Goal: Information Seeking & Learning: Learn about a topic

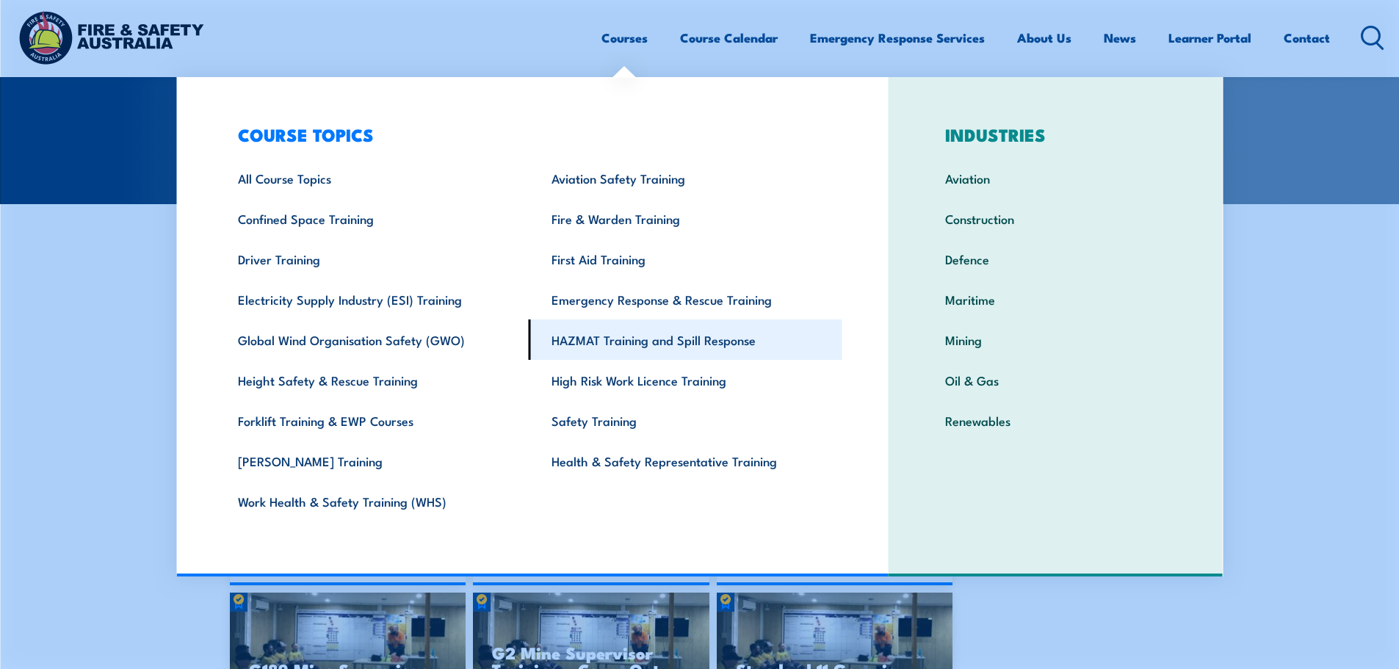
scroll to position [294, 0]
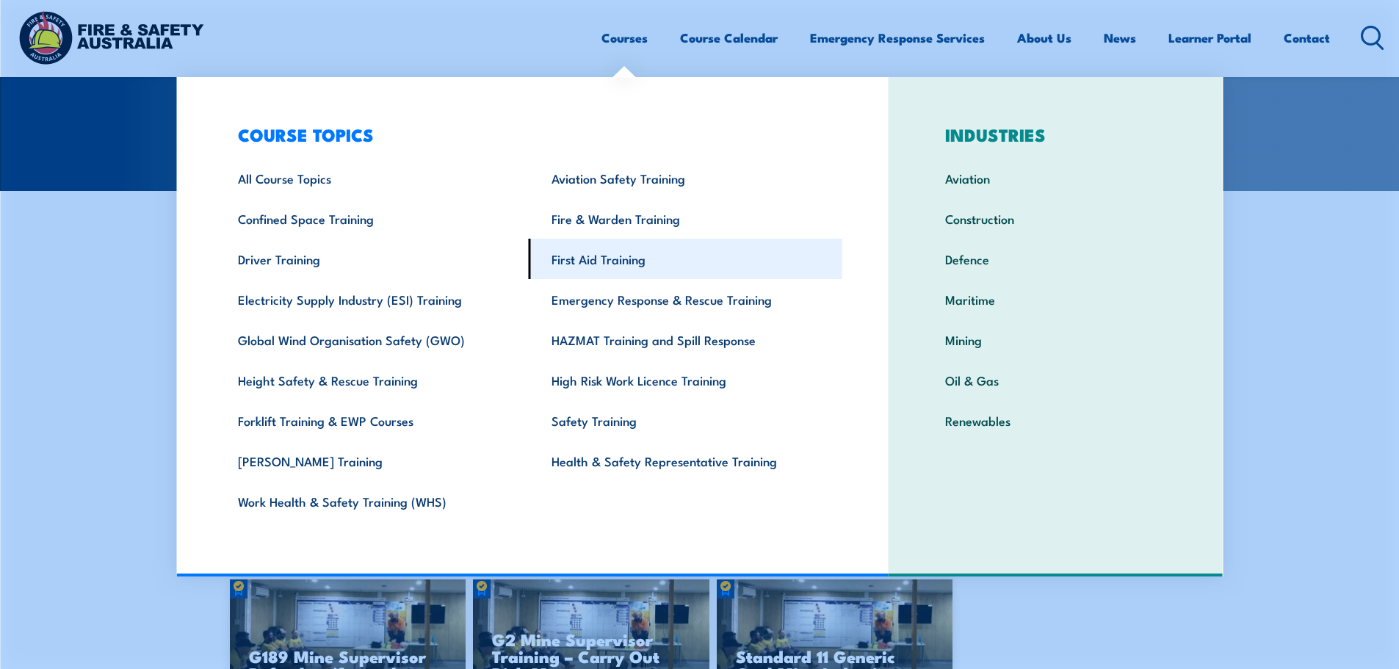
click at [620, 261] on link "First Aid Training" at bounding box center [686, 259] width 314 height 40
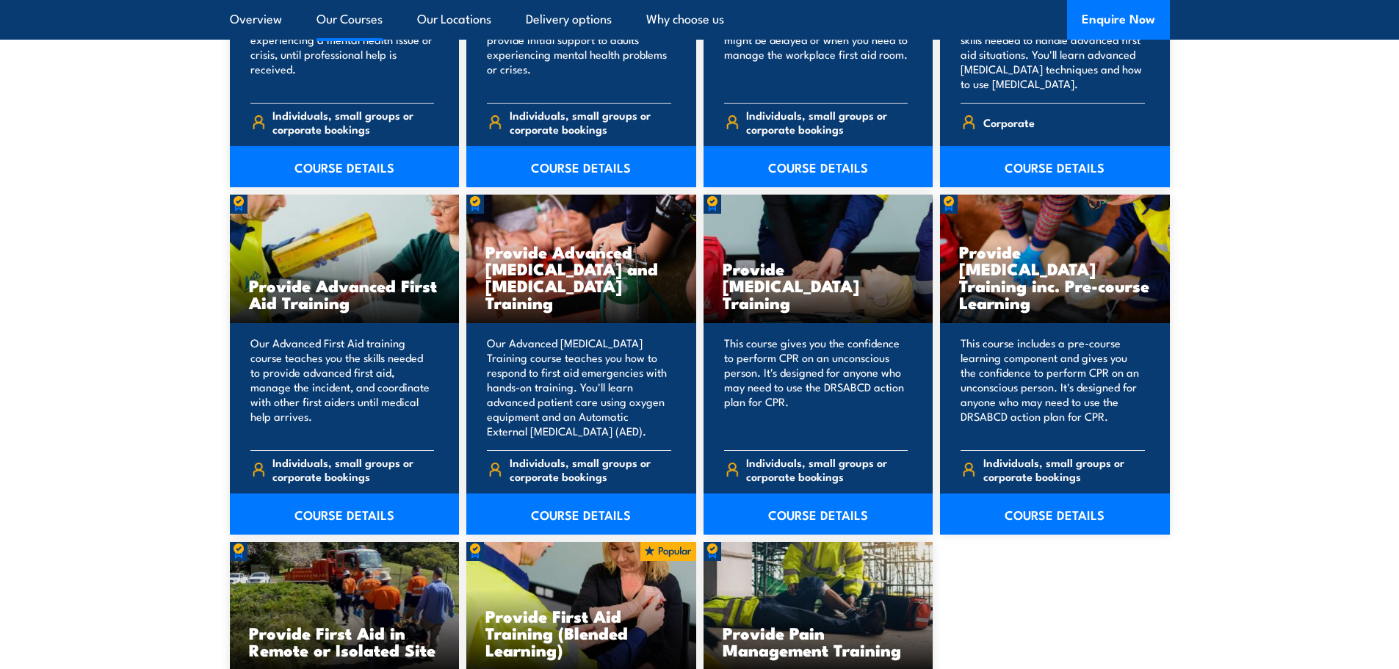
scroll to position [1763, 0]
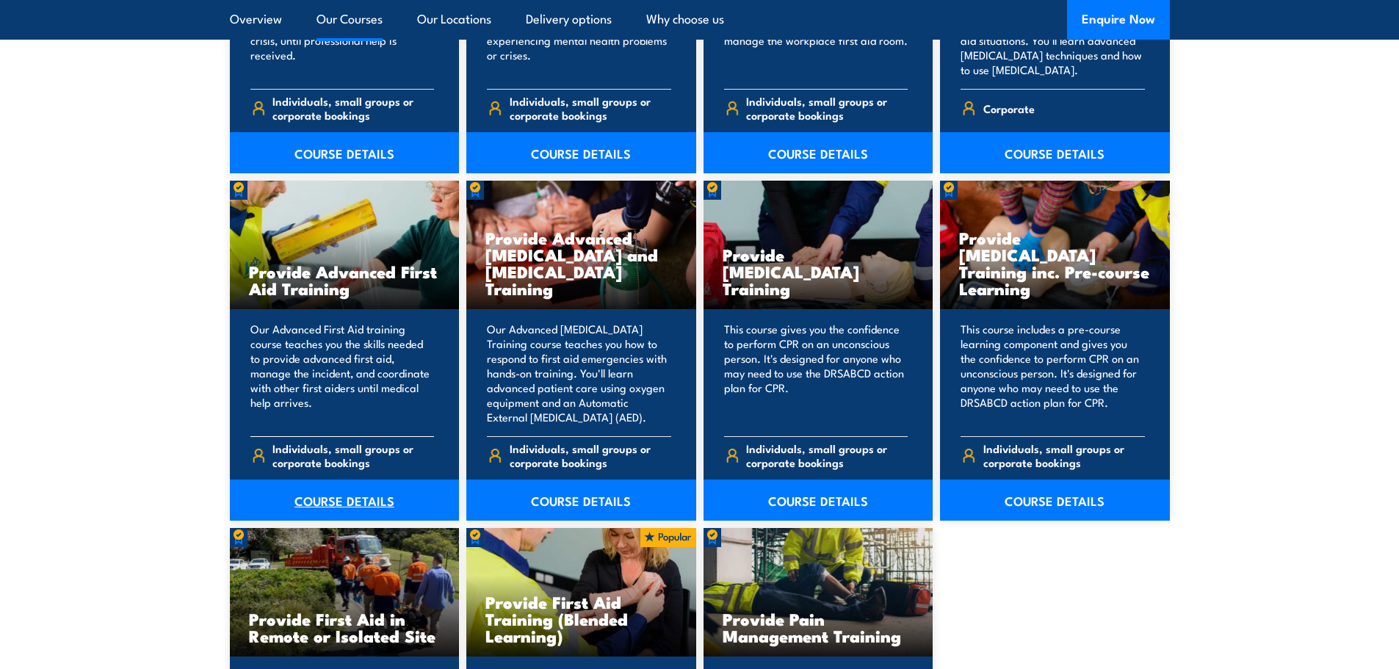
click at [362, 499] on link "COURSE DETAILS" at bounding box center [345, 500] width 230 height 41
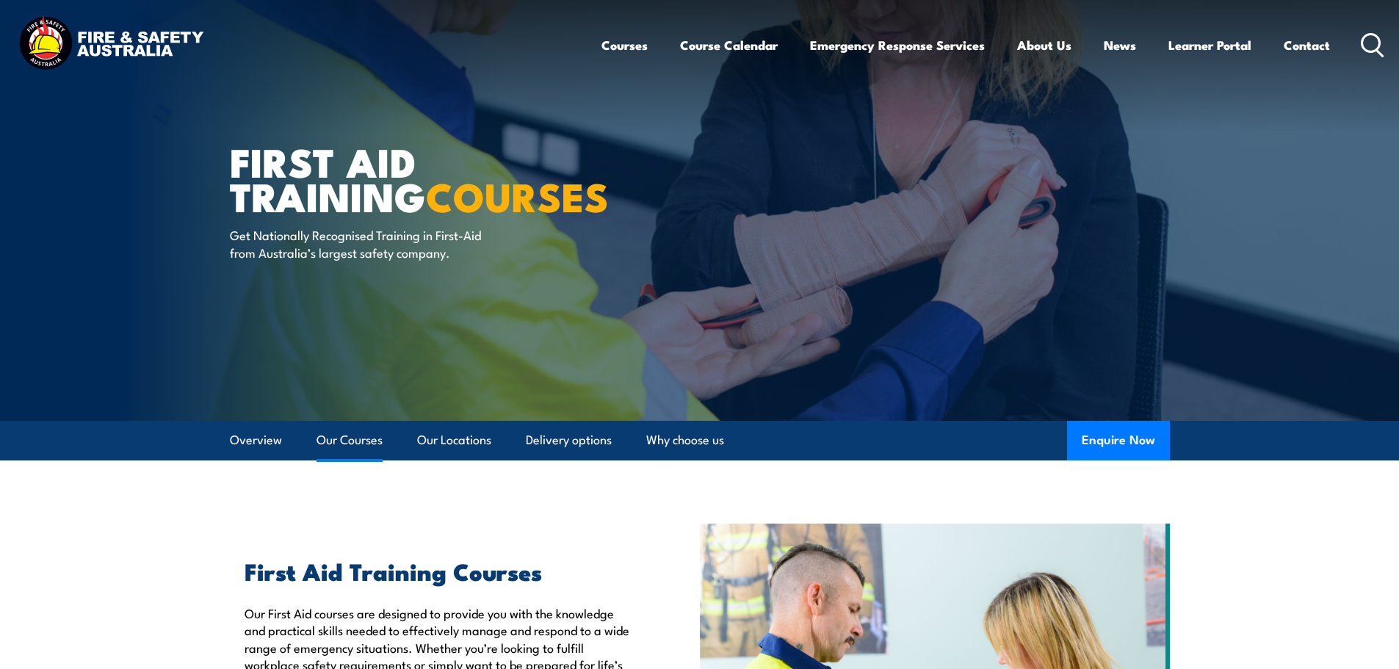
click at [361, 439] on link "Our Courses" at bounding box center [350, 440] width 66 height 39
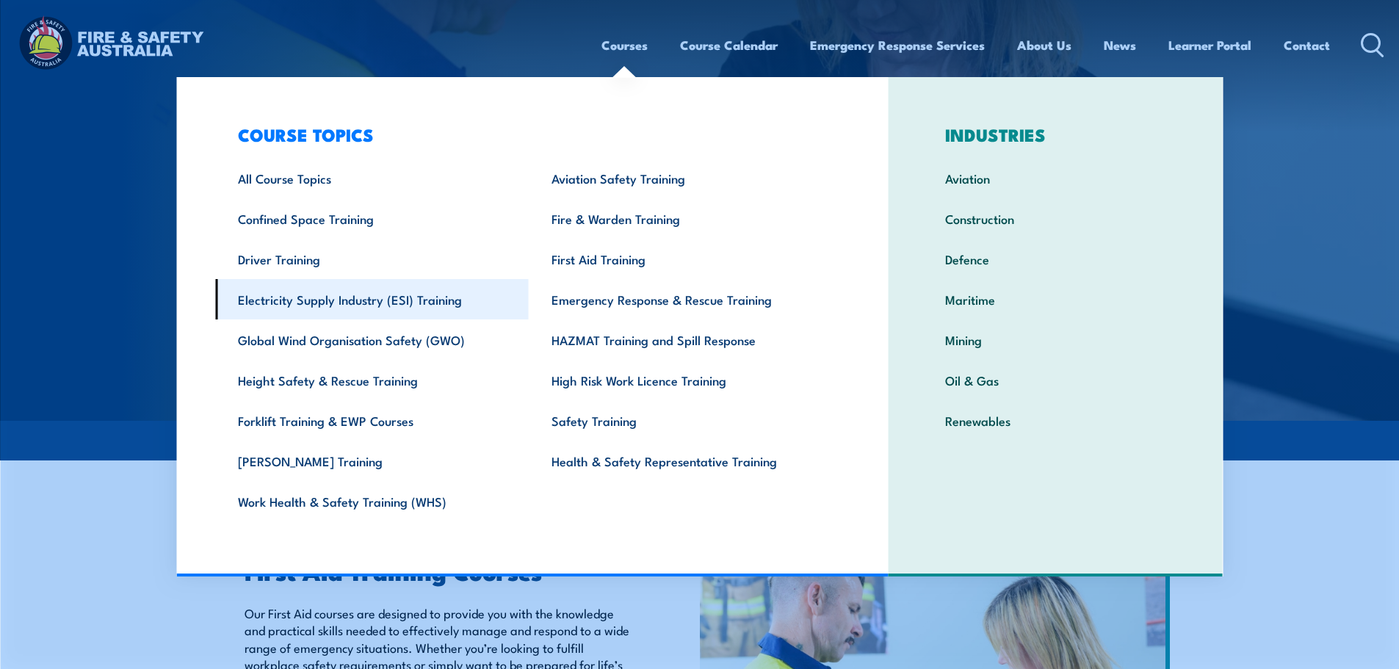
click at [311, 303] on link "Electricity Supply Industry (ESI) Training" at bounding box center [372, 299] width 314 height 40
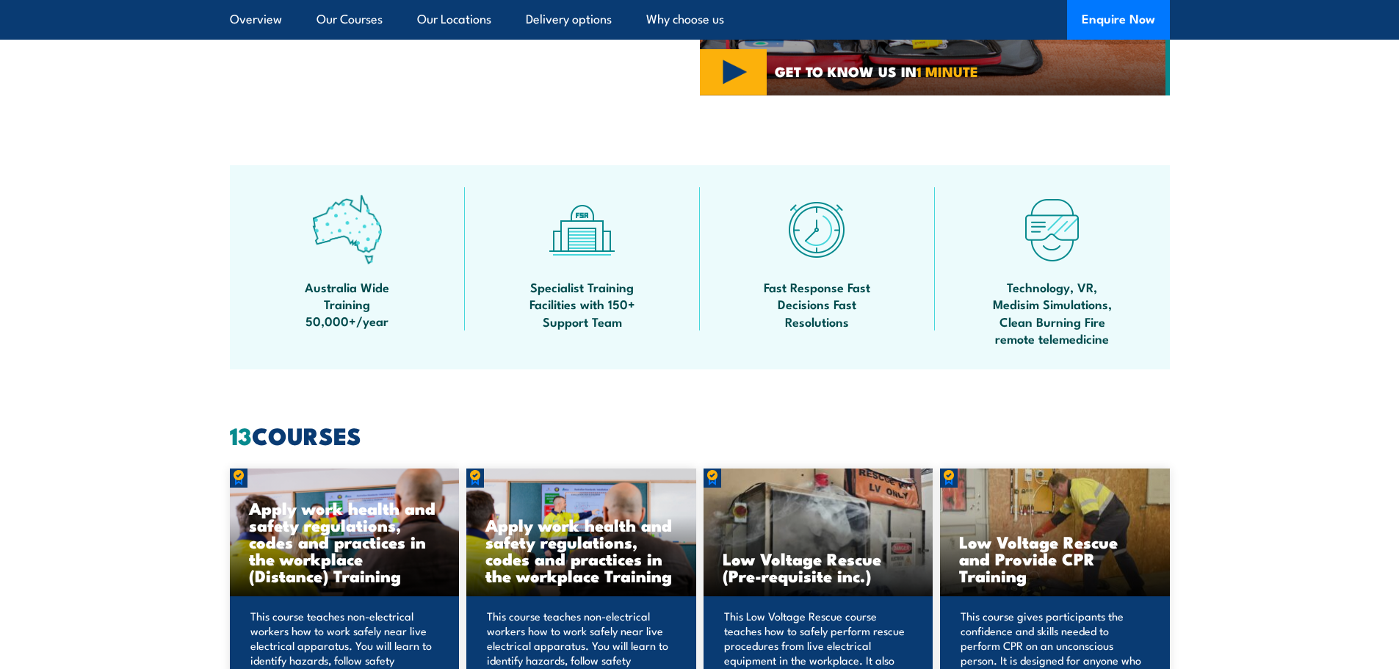
scroll to position [1005, 0]
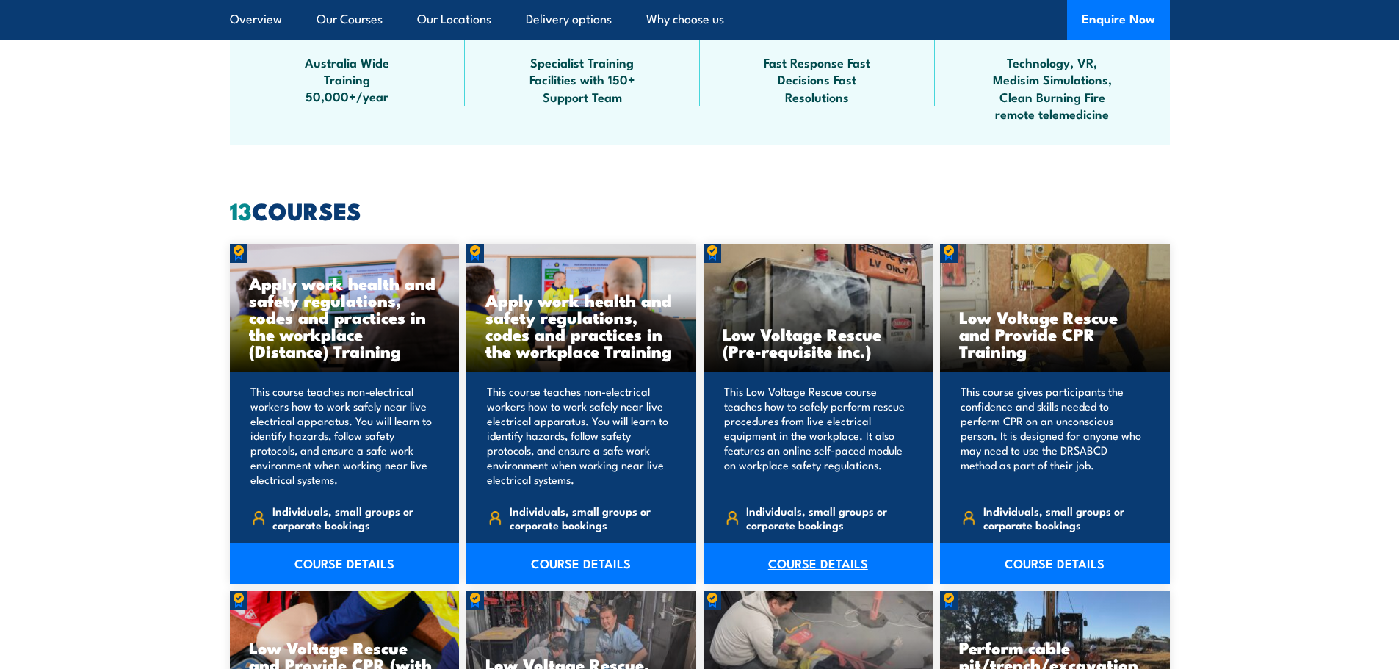
click at [808, 558] on link "COURSE DETAILS" at bounding box center [819, 563] width 230 height 41
click at [1036, 562] on link "COURSE DETAILS" at bounding box center [1055, 563] width 230 height 41
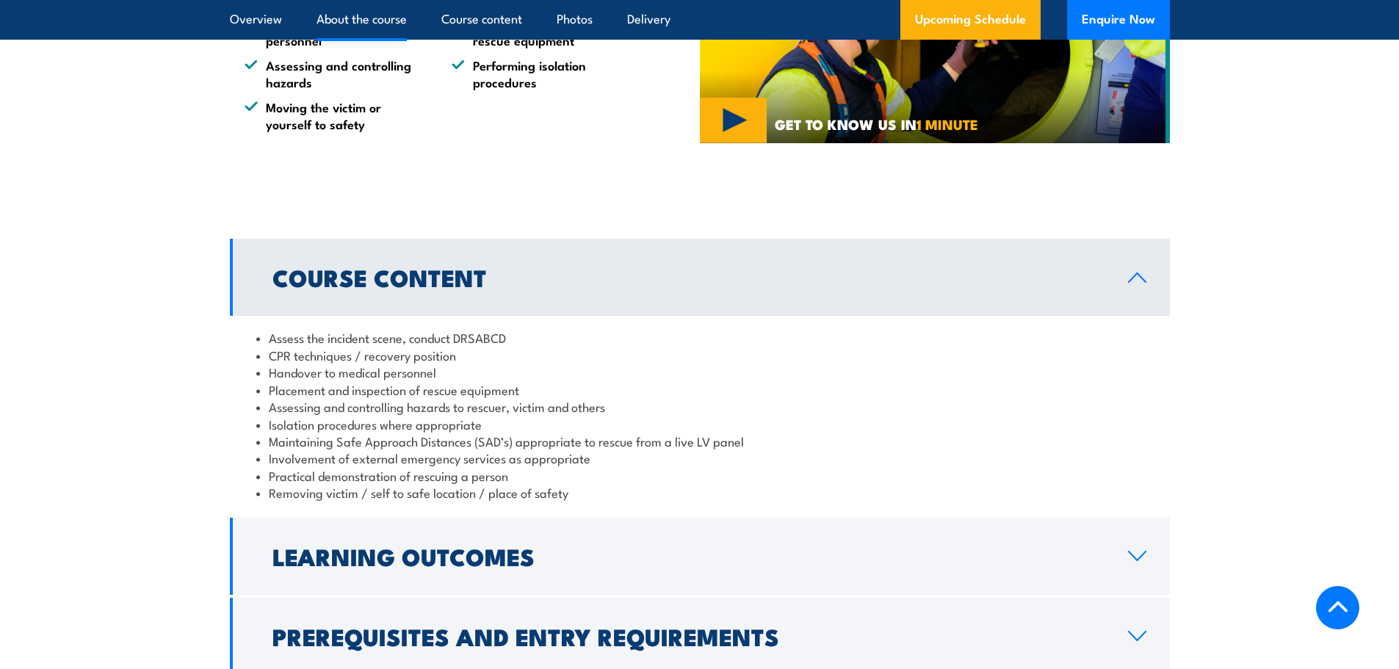
scroll to position [1469, 0]
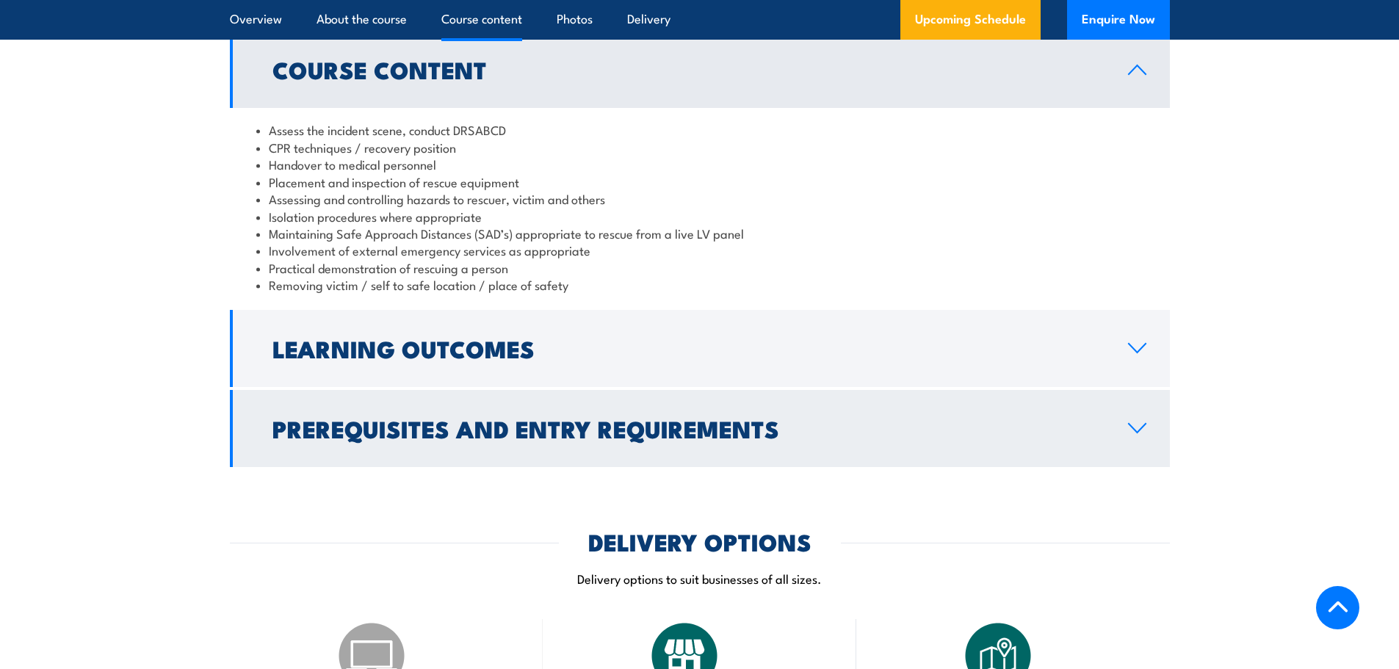
click at [626, 418] on h2 "Prerequisites and Entry Requirements" at bounding box center [688, 428] width 832 height 21
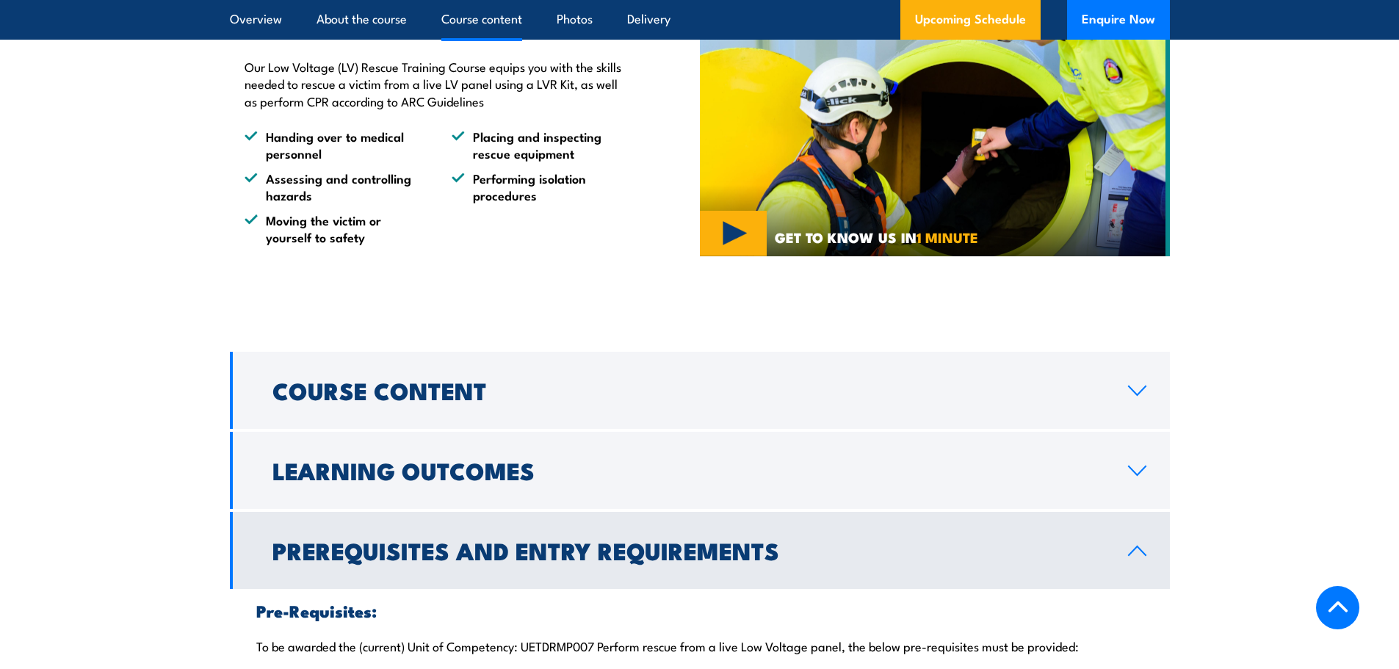
scroll to position [1322, 0]
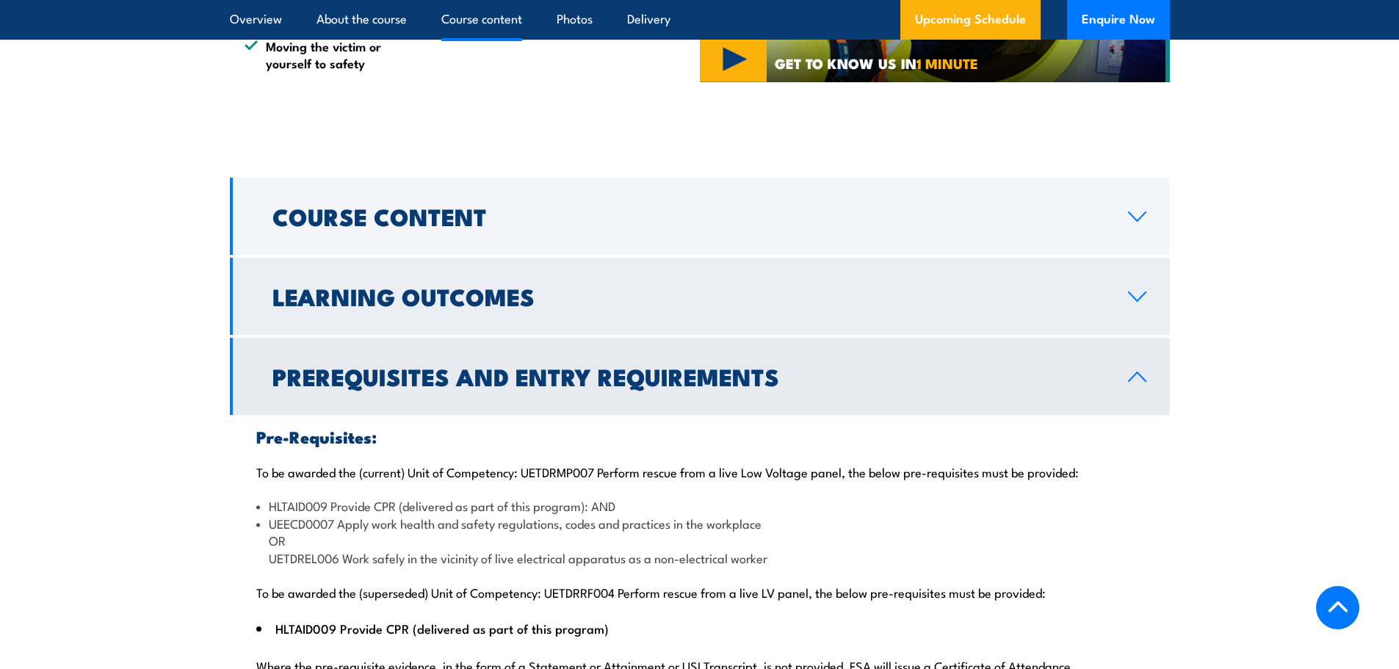
click at [453, 295] on link "Learning Outcomes" at bounding box center [700, 296] width 940 height 77
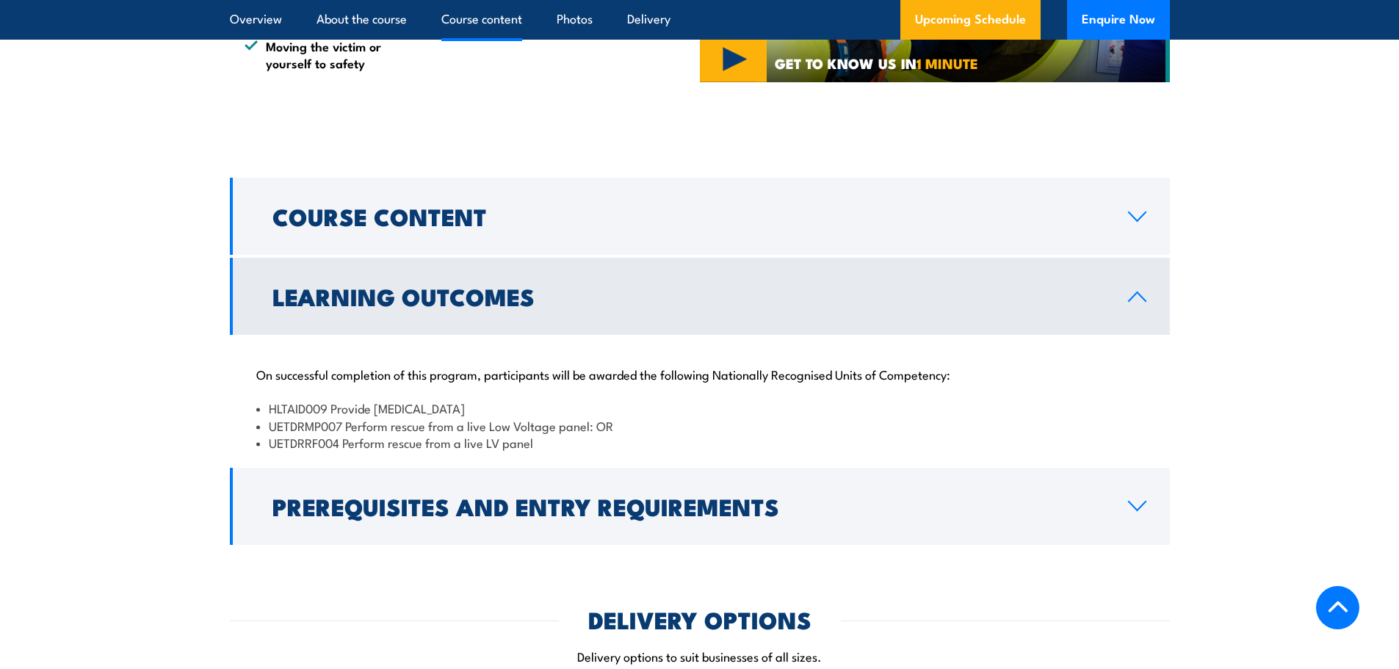
click at [455, 294] on link "Learning Outcomes" at bounding box center [700, 296] width 940 height 77
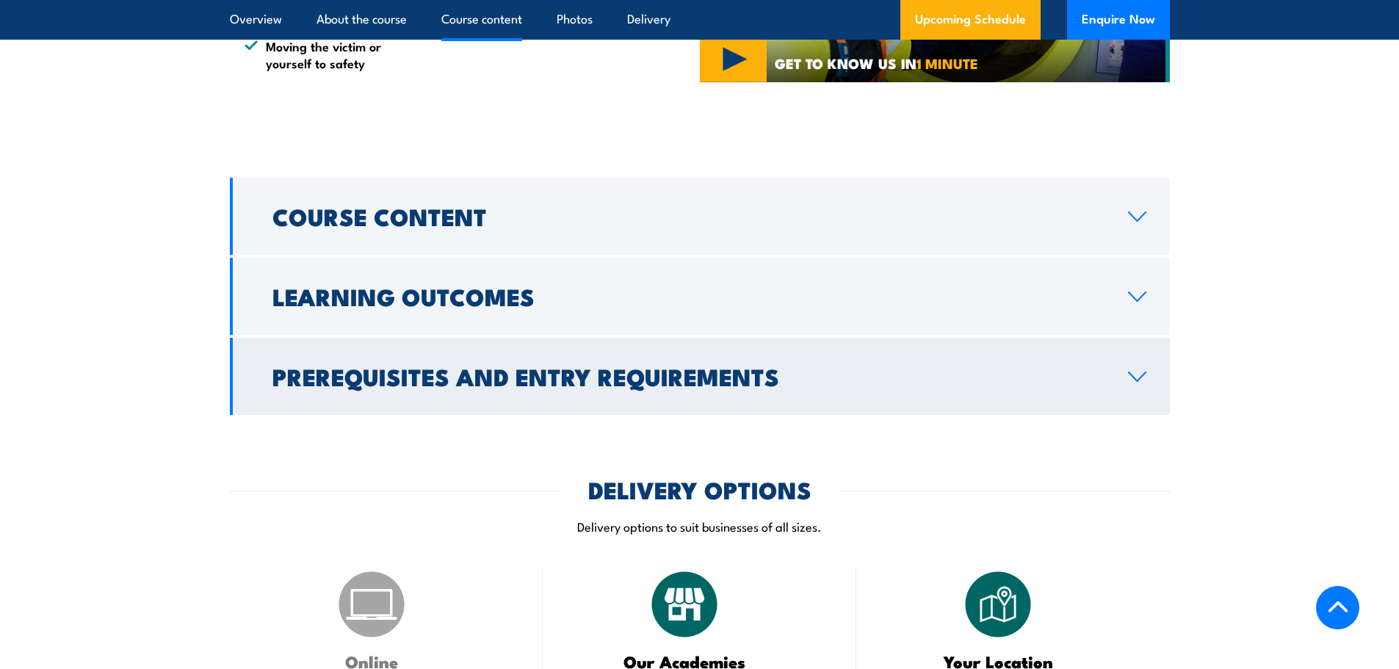
click at [462, 366] on h2 "Prerequisites and Entry Requirements" at bounding box center [688, 376] width 832 height 21
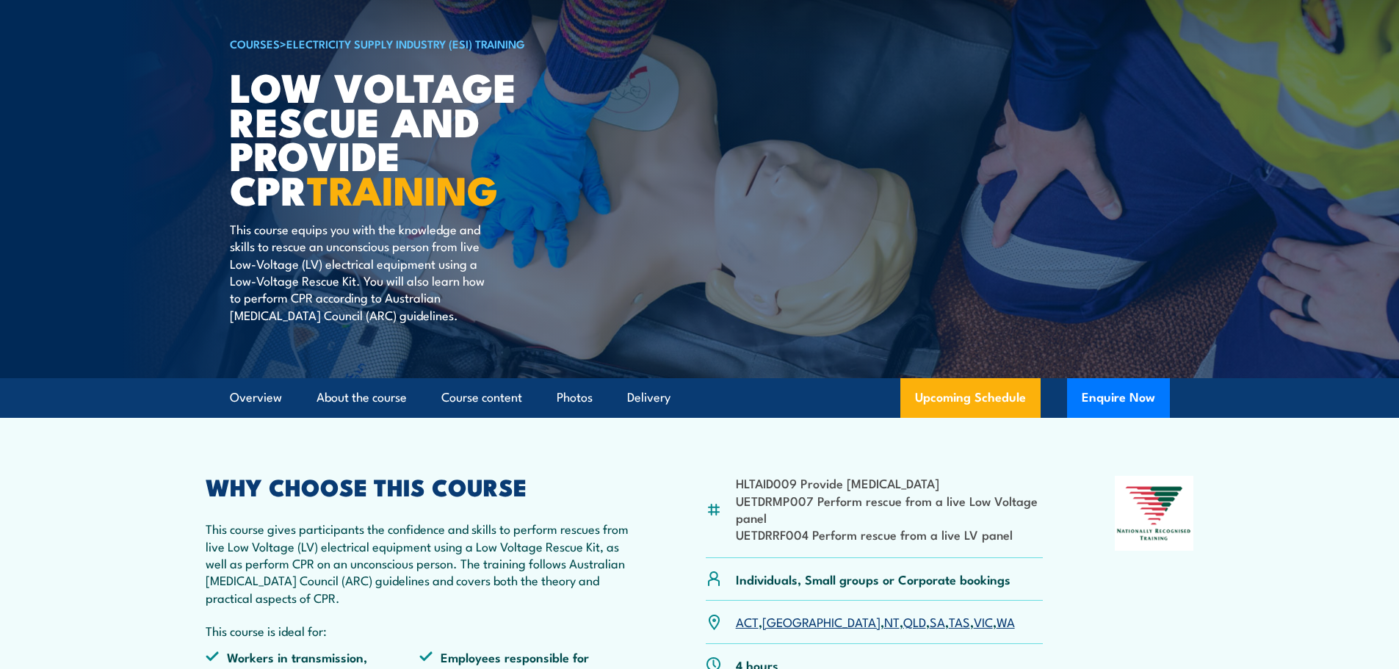
scroll to position [0, 0]
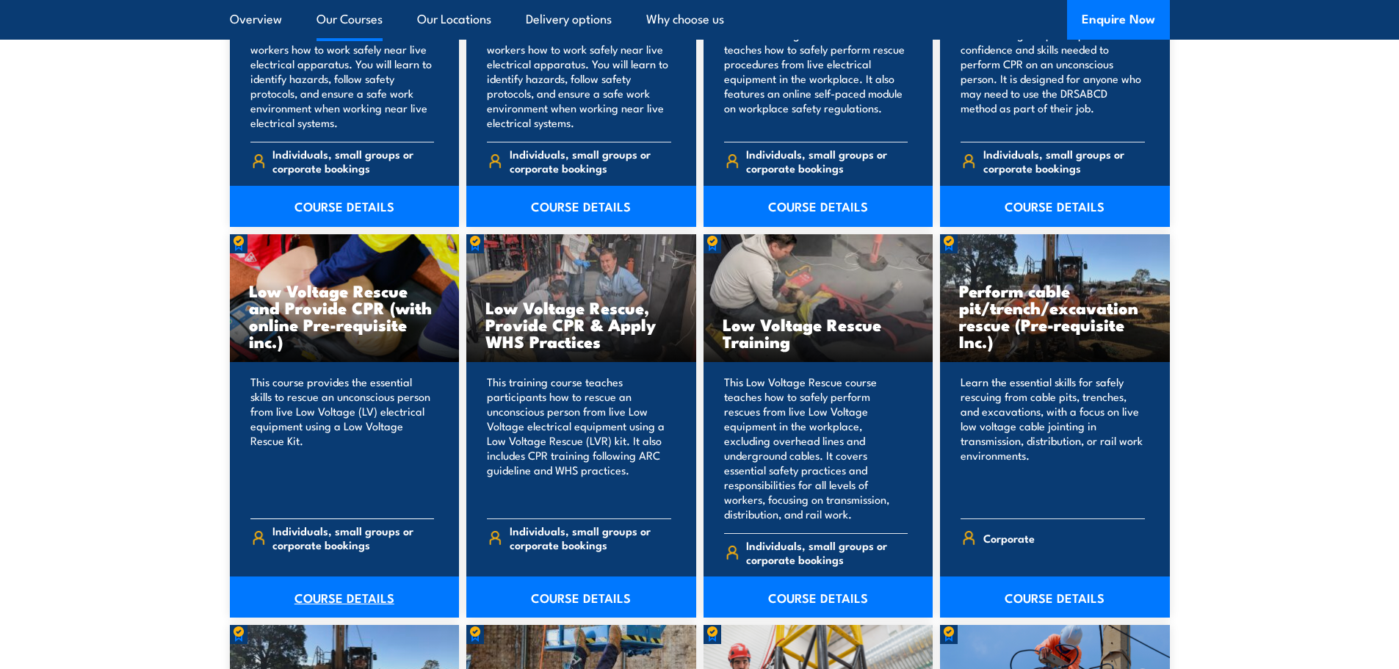
scroll to position [1373, 0]
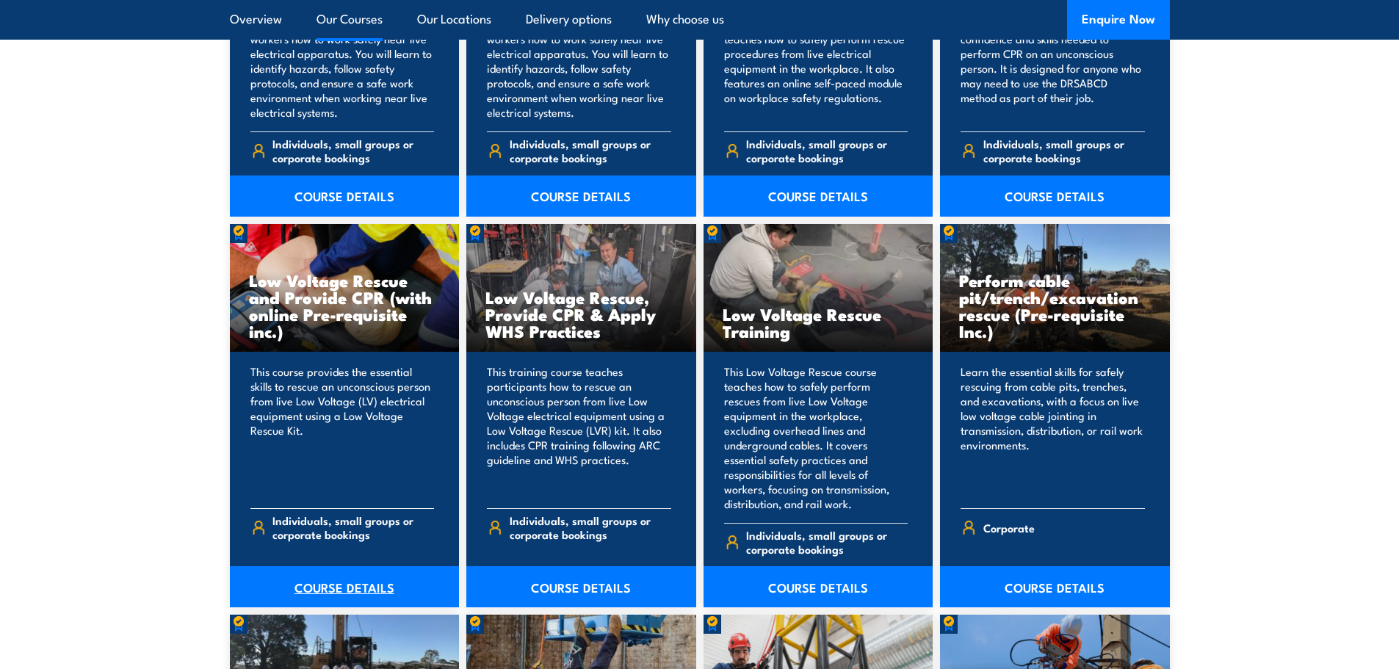
click at [351, 566] on link "COURSE DETAILS" at bounding box center [345, 586] width 230 height 41
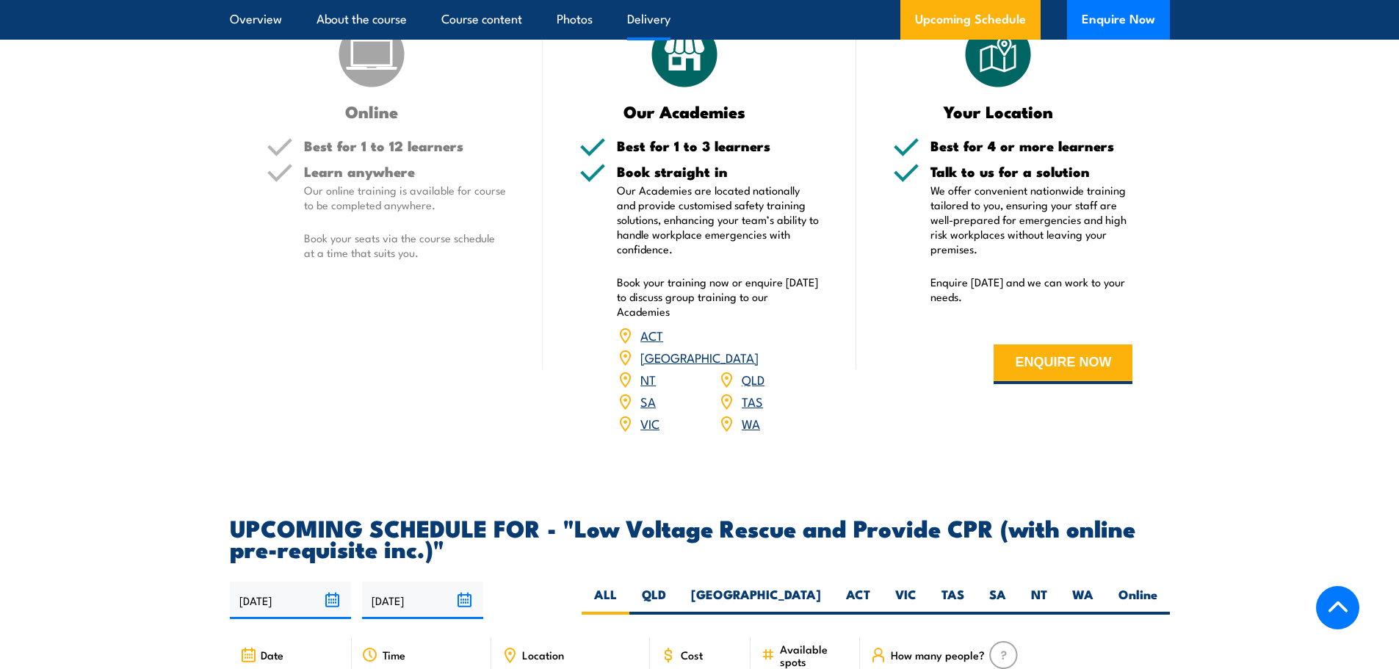
scroll to position [2130, 0]
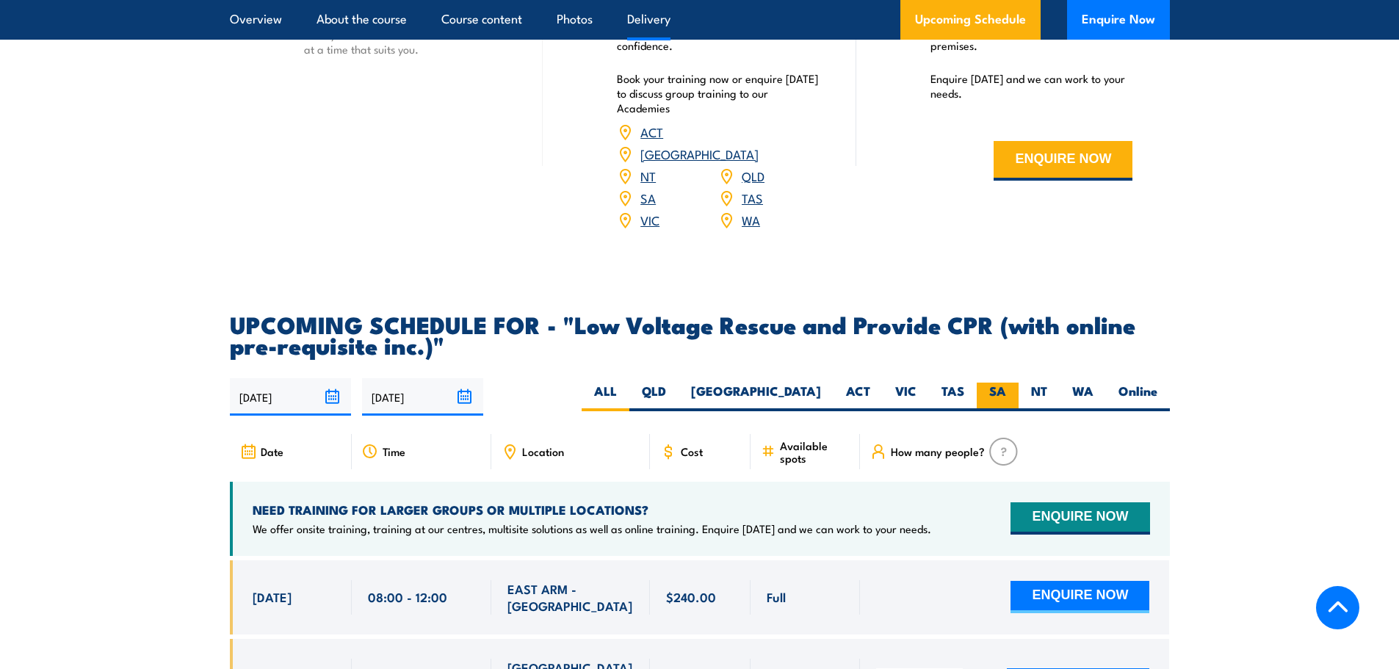
click at [995, 383] on label "SA" at bounding box center [998, 397] width 42 height 29
click at [1006, 383] on input "SA" at bounding box center [1011, 388] width 10 height 10
radio input "true"
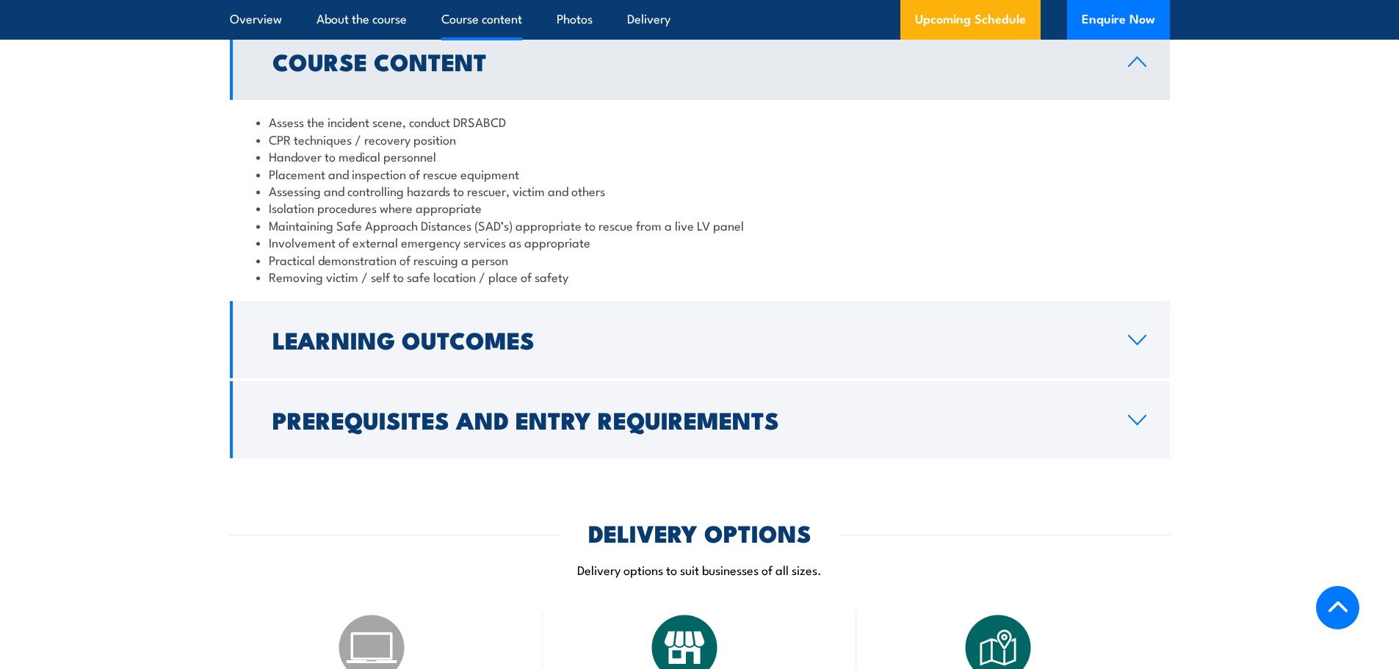
scroll to position [1228, 0]
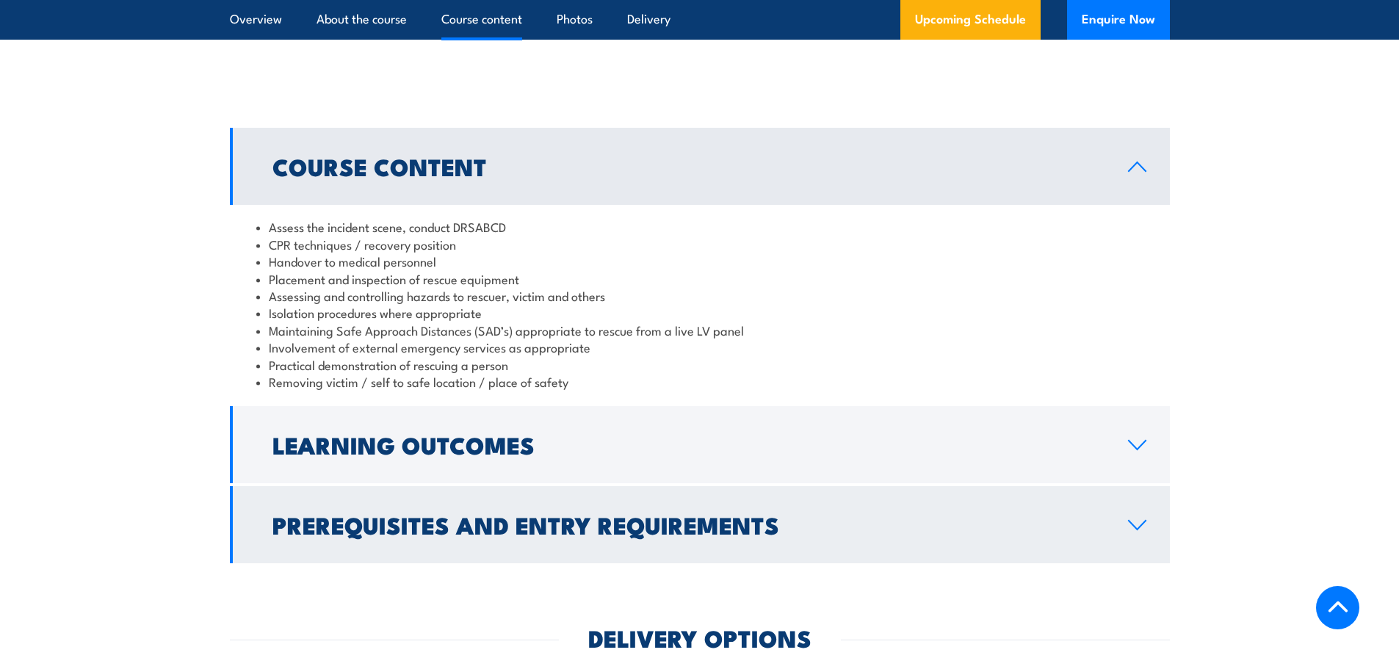
click at [511, 519] on h2 "Prerequisites and Entry Requirements" at bounding box center [688, 524] width 832 height 21
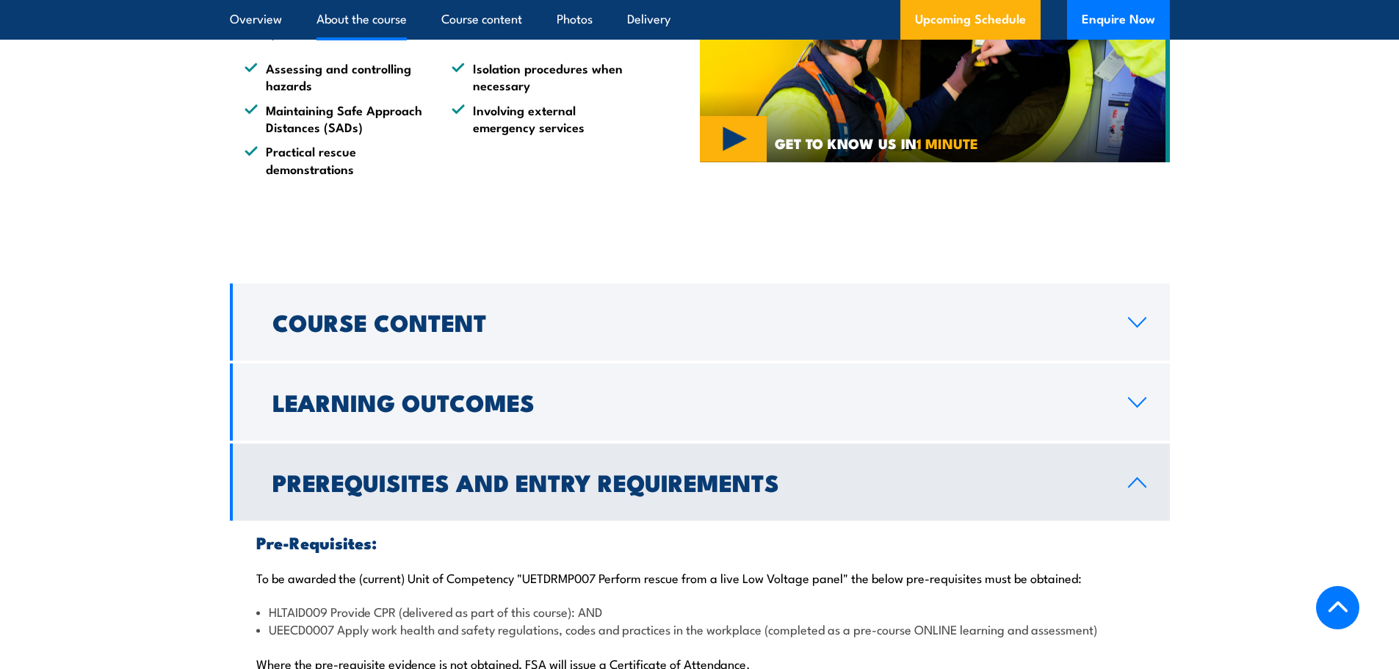
scroll to position [1081, 0]
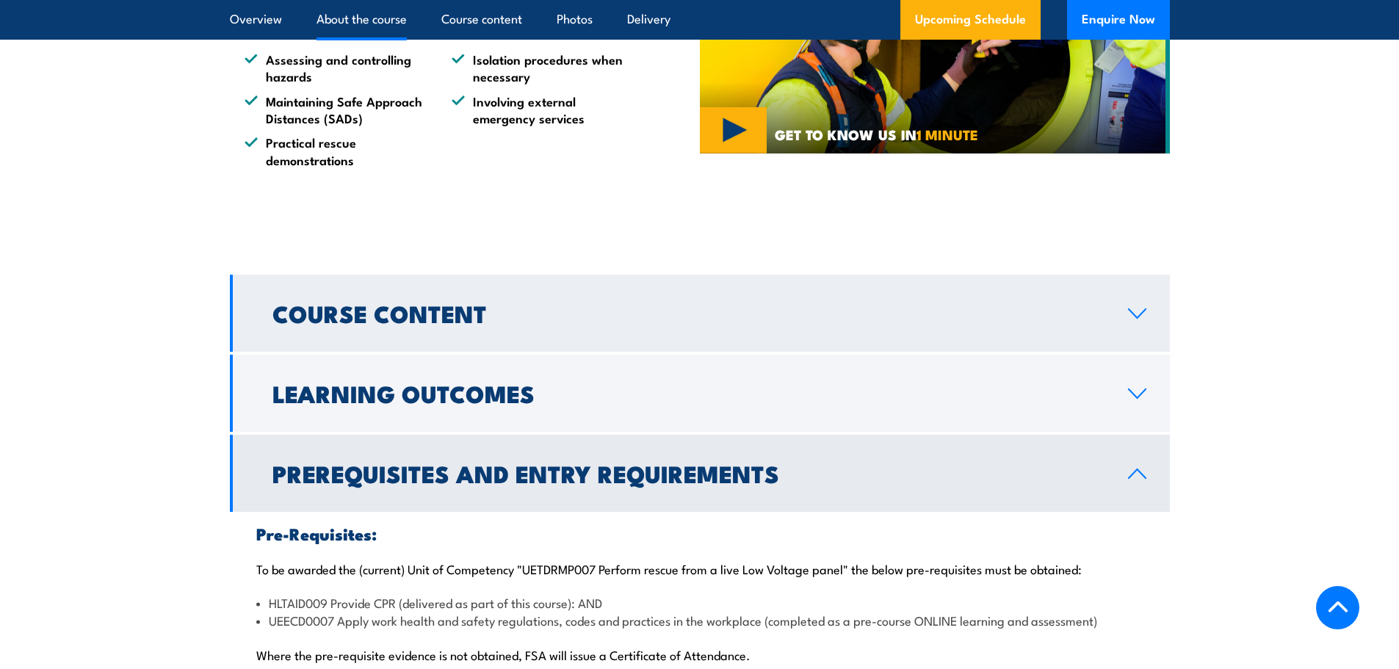
click at [446, 336] on link "Course Content" at bounding box center [700, 313] width 940 height 77
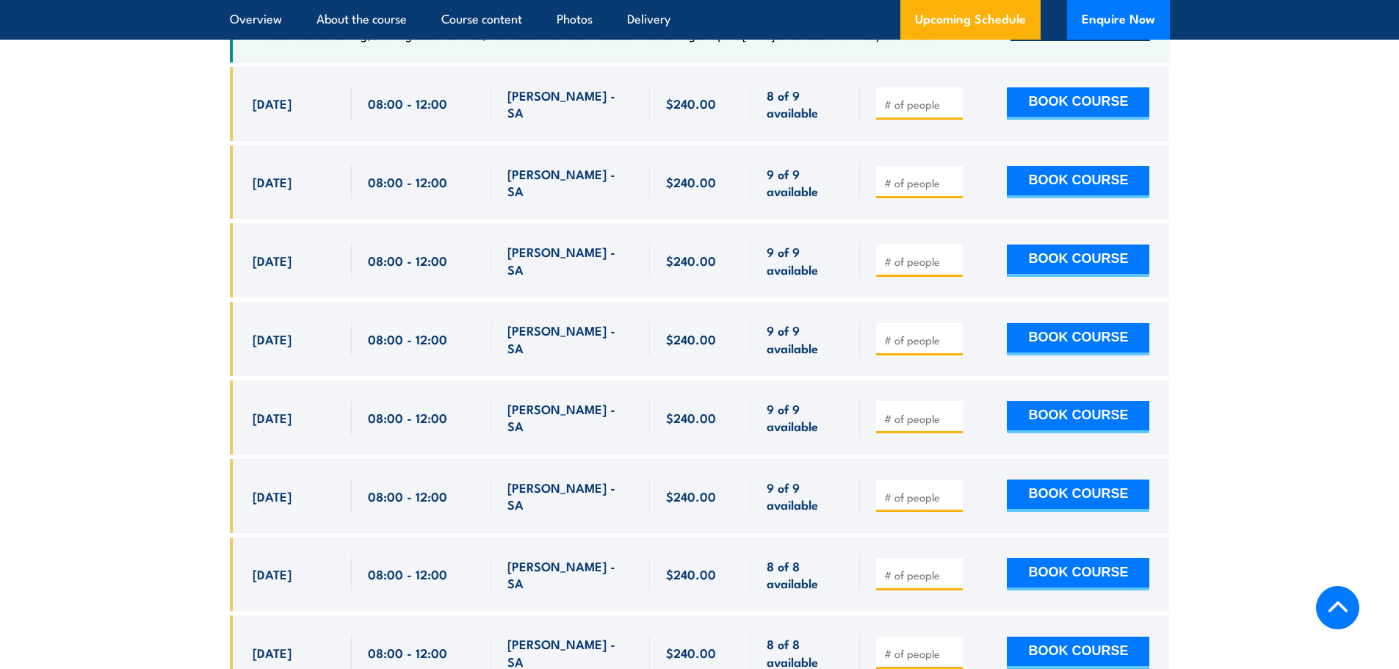
scroll to position [2330, 0]
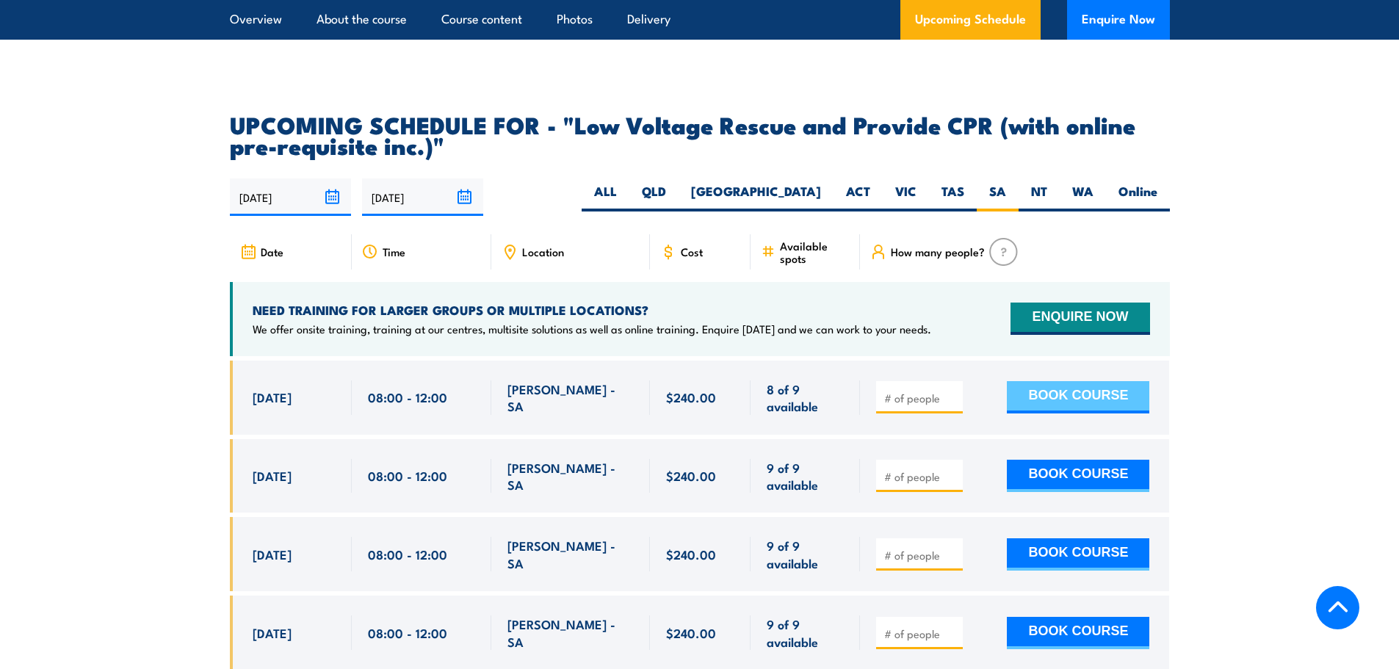
click at [1061, 381] on button "BOOK COURSE" at bounding box center [1078, 397] width 142 height 32
type input "1"
click at [955, 391] on input "1" at bounding box center [920, 398] width 73 height 15
click at [1075, 381] on button "BOOK COURSE" at bounding box center [1078, 397] width 142 height 32
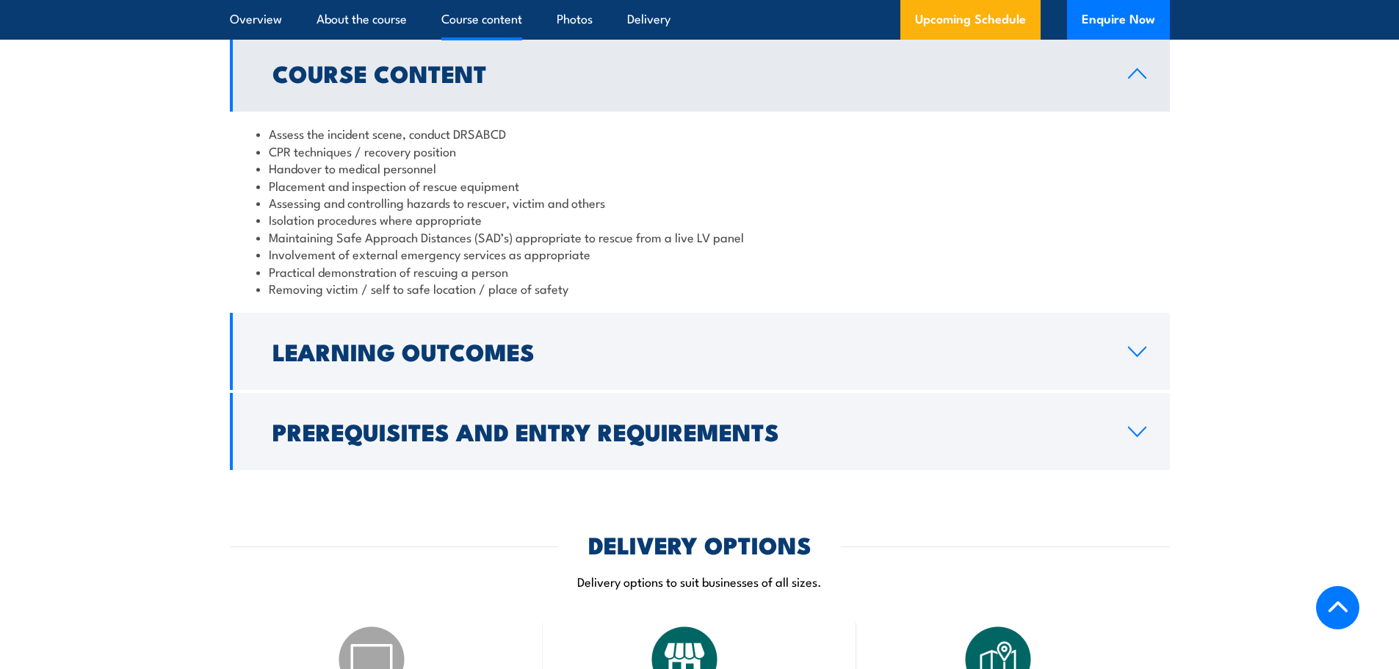
scroll to position [1301, 0]
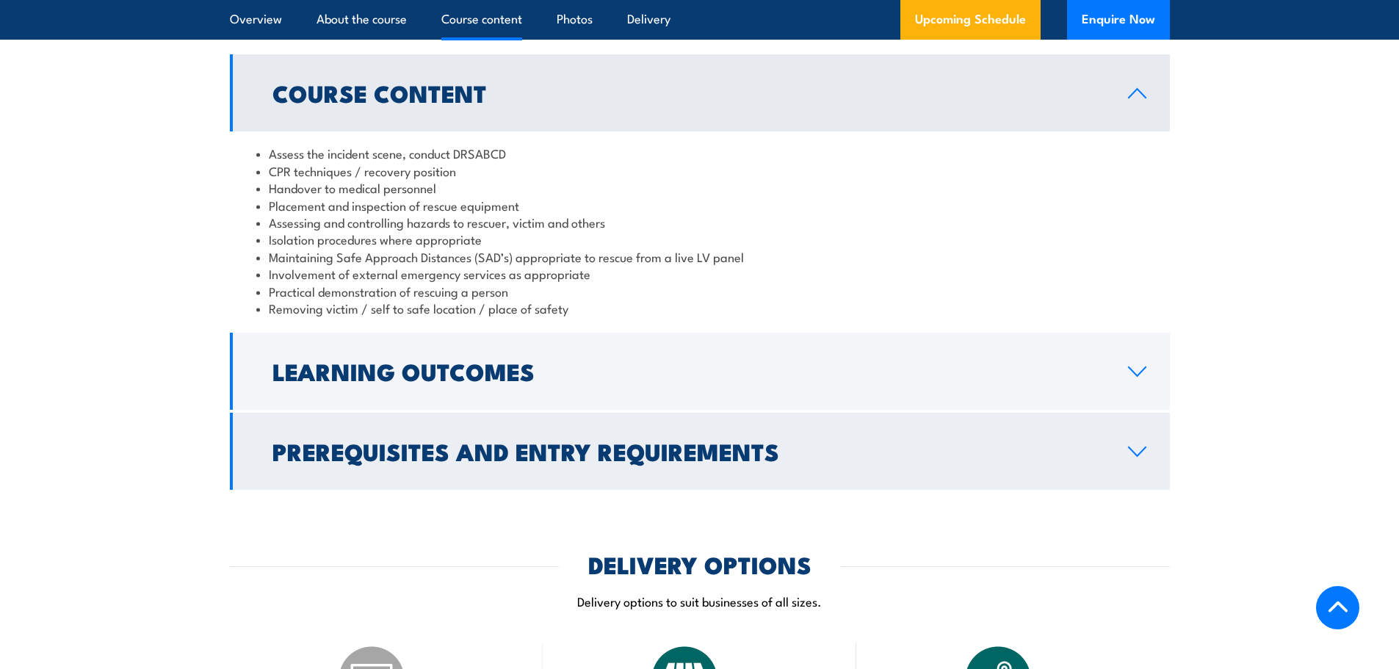
click at [1126, 441] on link "Prerequisites and Entry Requirements" at bounding box center [700, 451] width 940 height 77
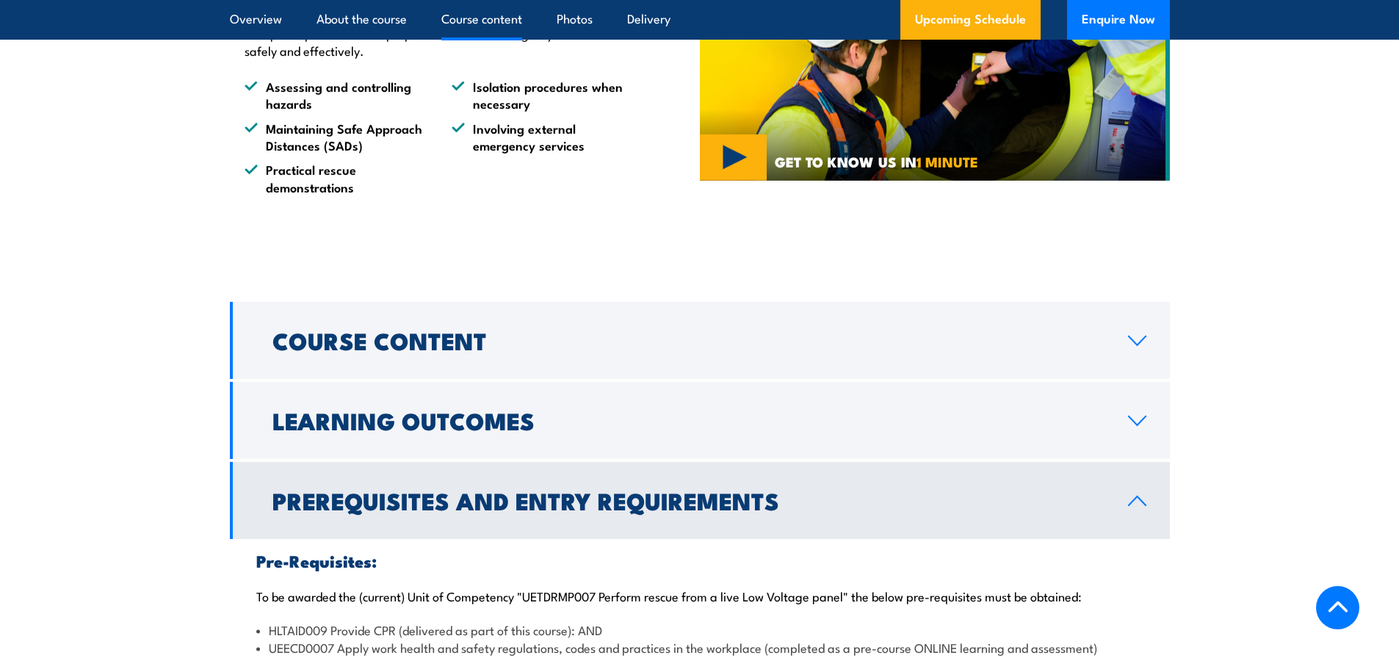
scroll to position [1322, 0]
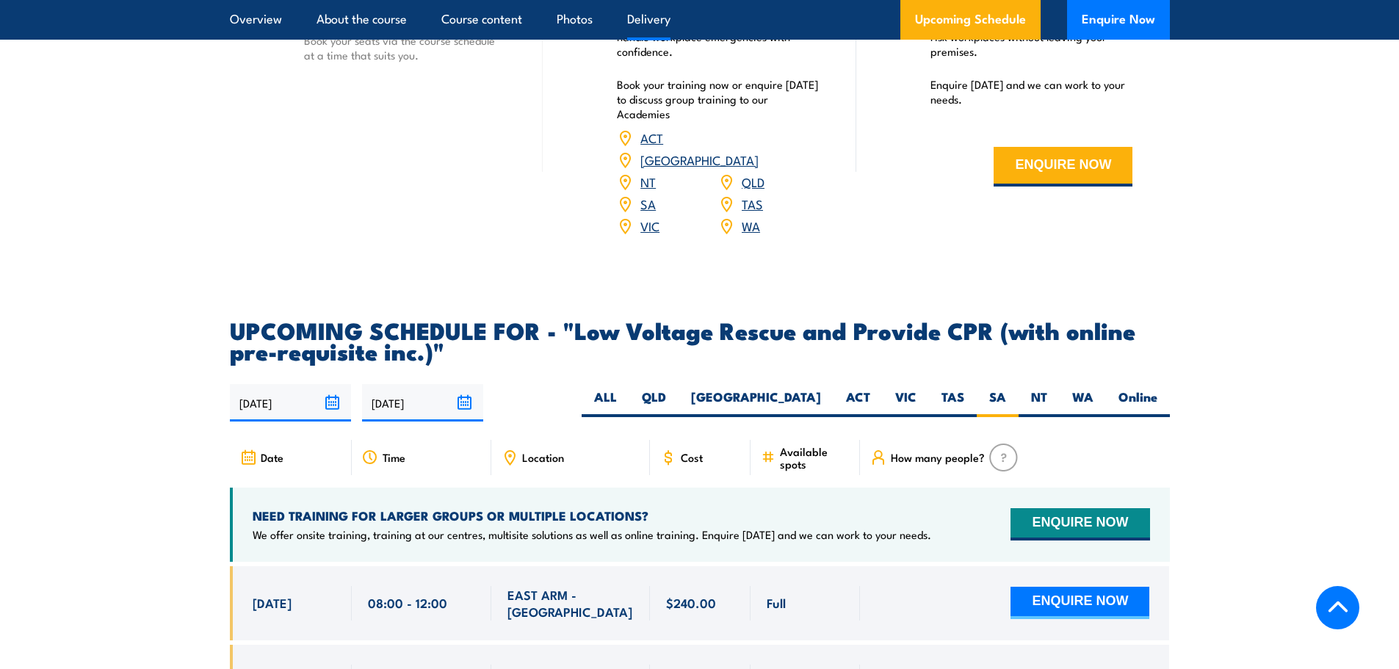
scroll to position [2130, 0]
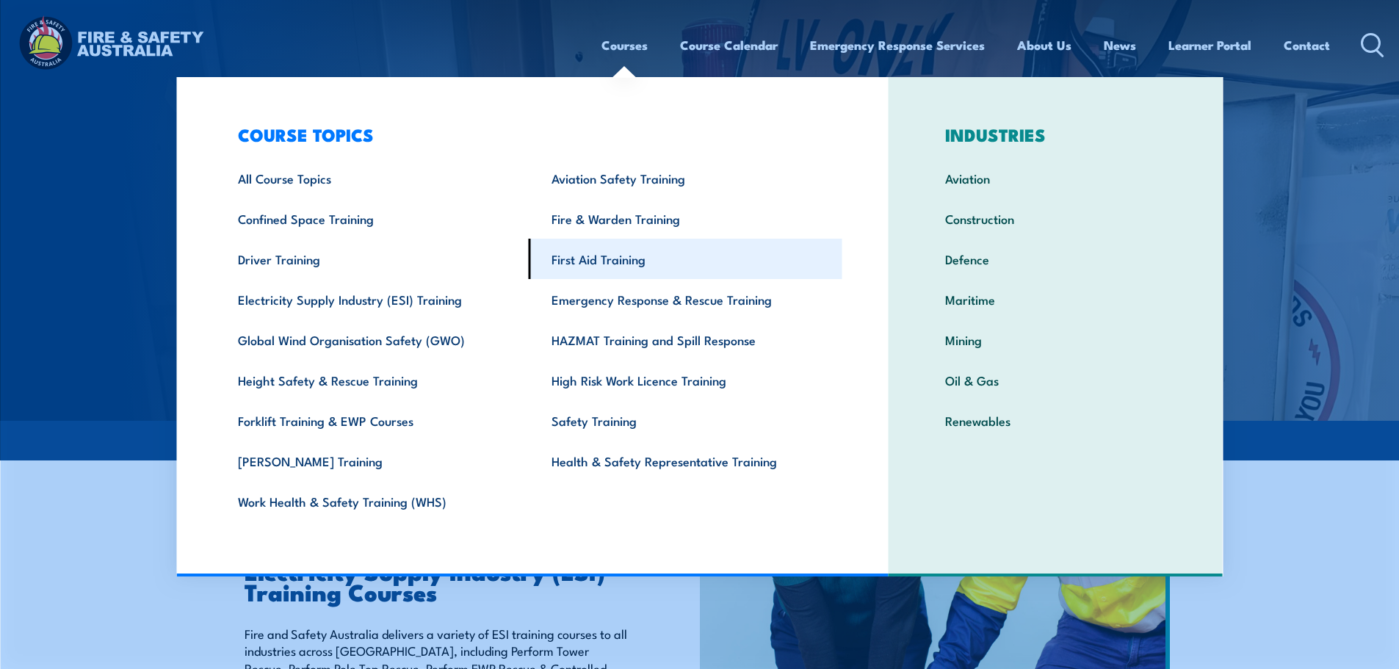
click at [607, 264] on link "First Aid Training" at bounding box center [686, 259] width 314 height 40
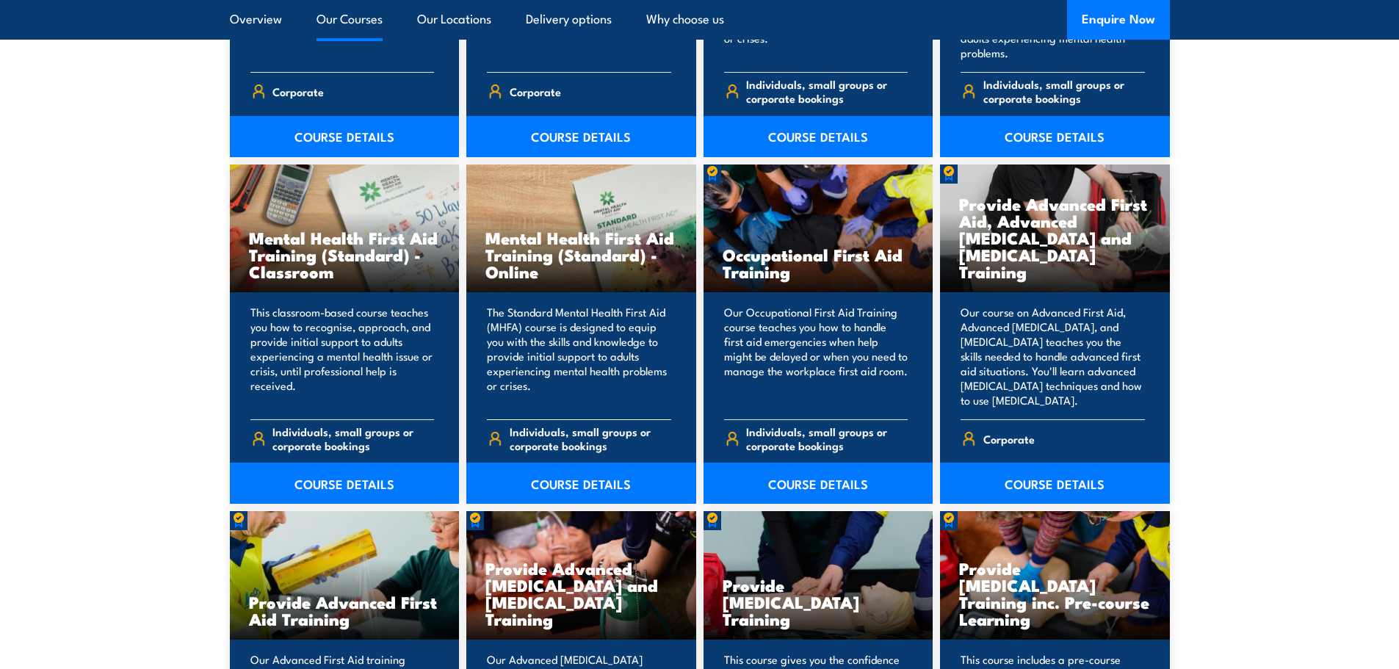
scroll to position [1542, 0]
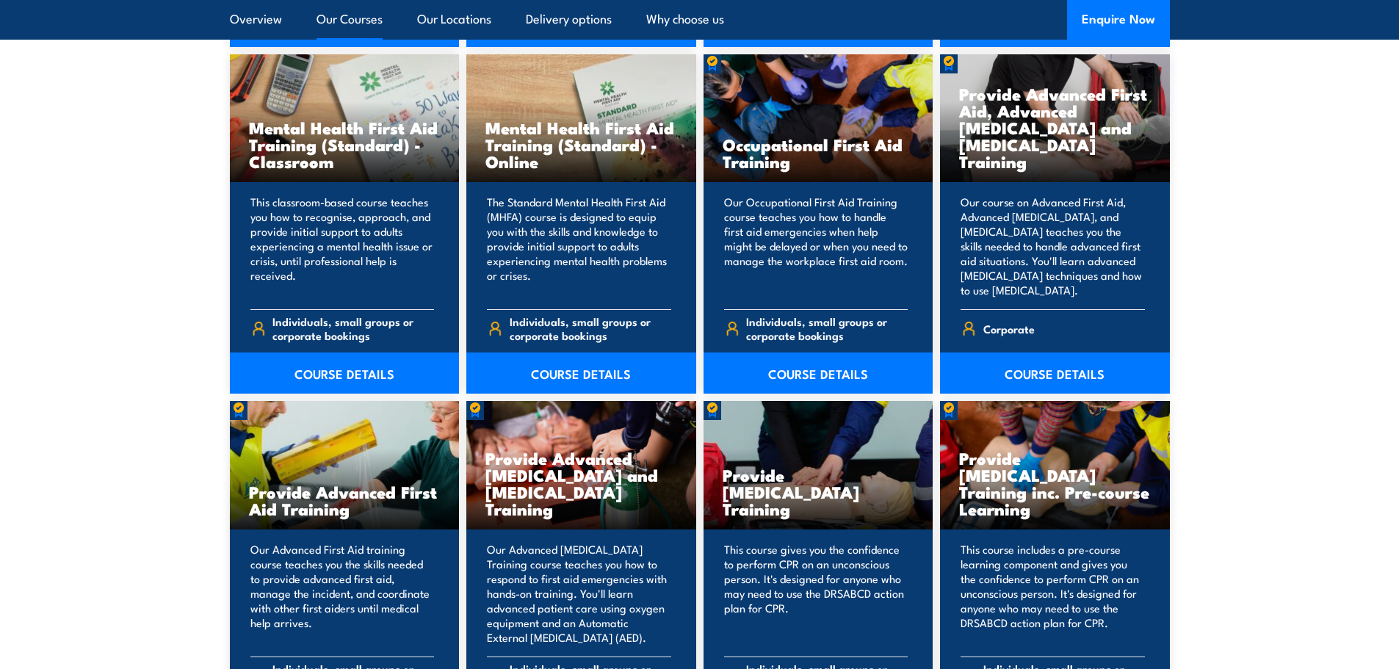
click at [347, 20] on link "Our Courses" at bounding box center [350, 19] width 66 height 39
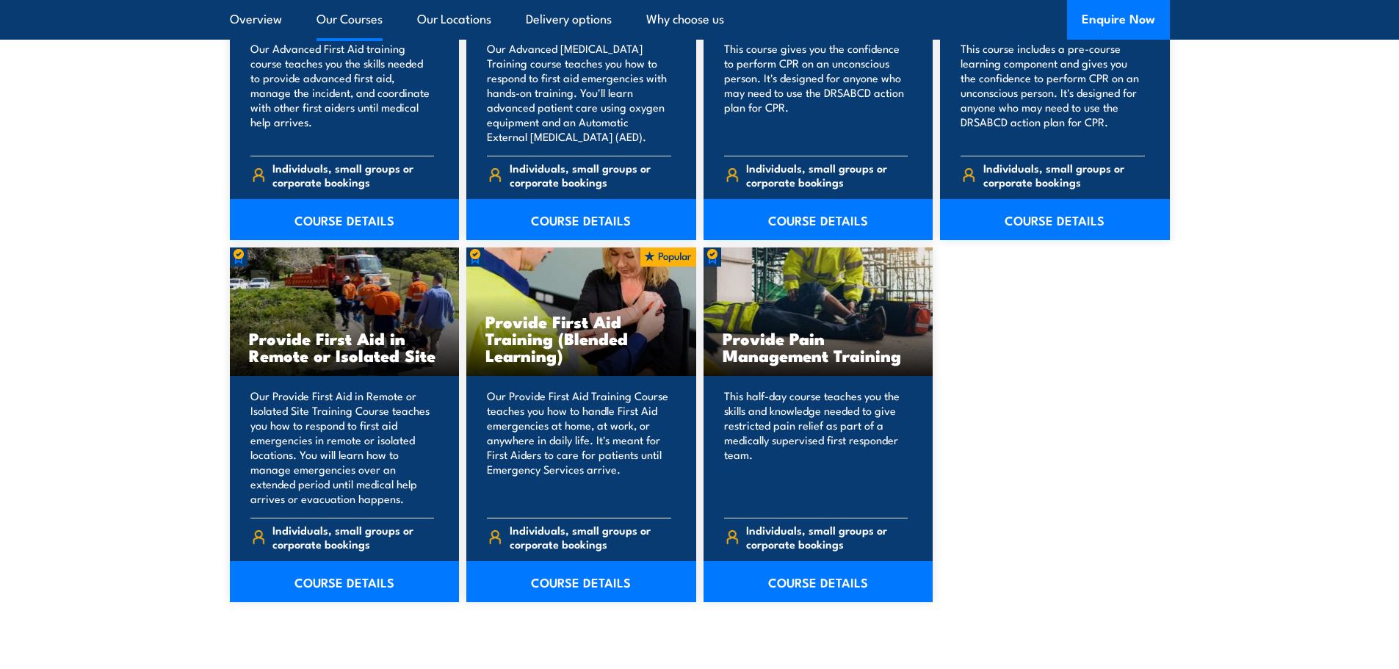
scroll to position [2069, 0]
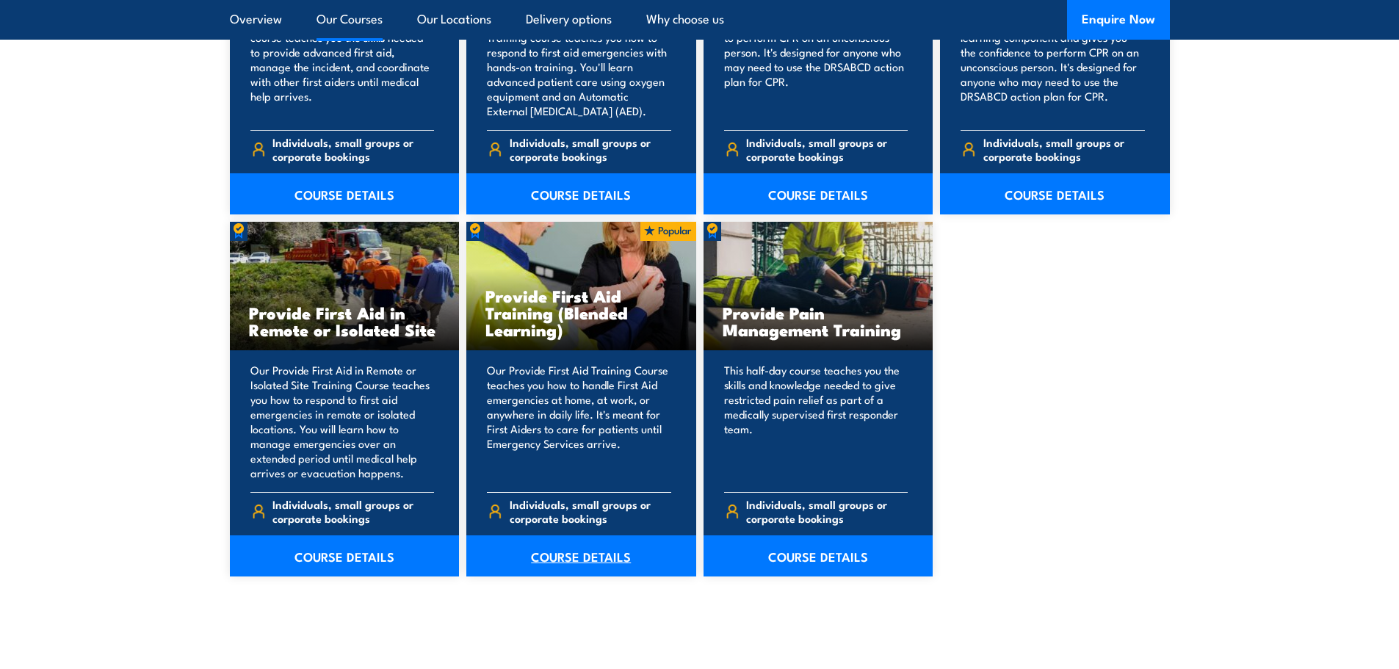
click at [594, 556] on link "COURSE DETAILS" at bounding box center [581, 555] width 230 height 41
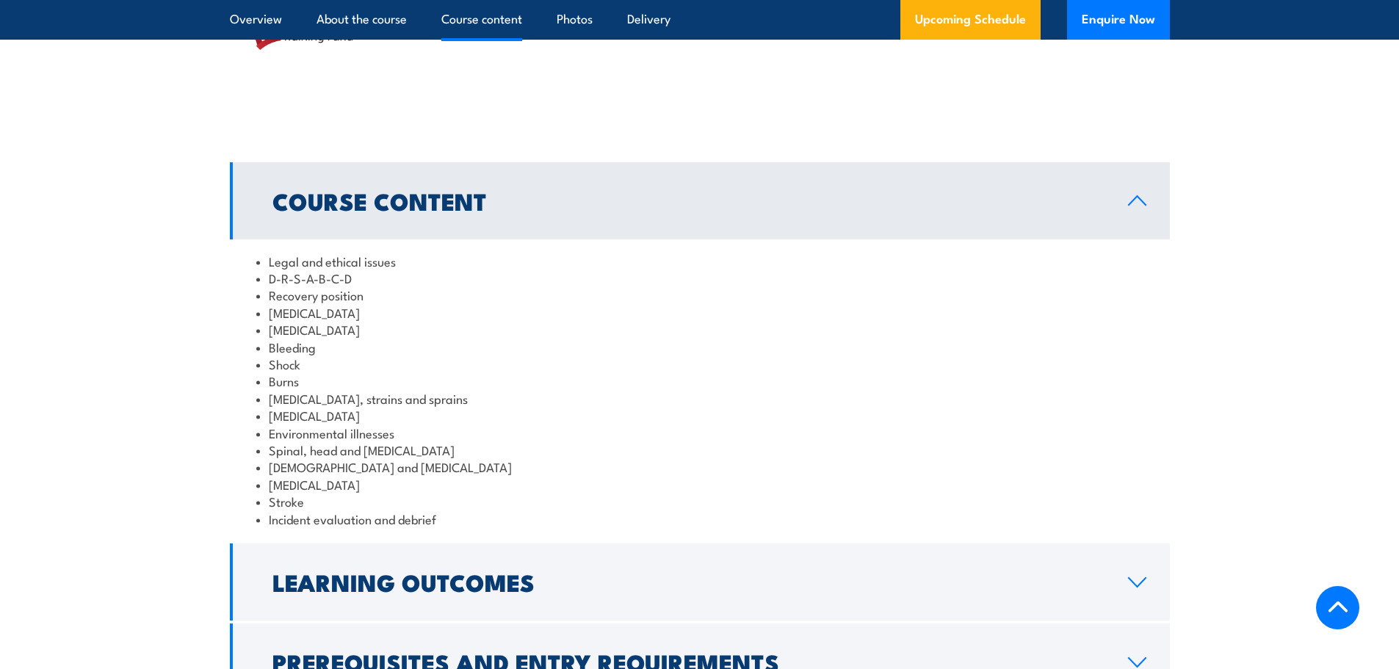
scroll to position [1542, 0]
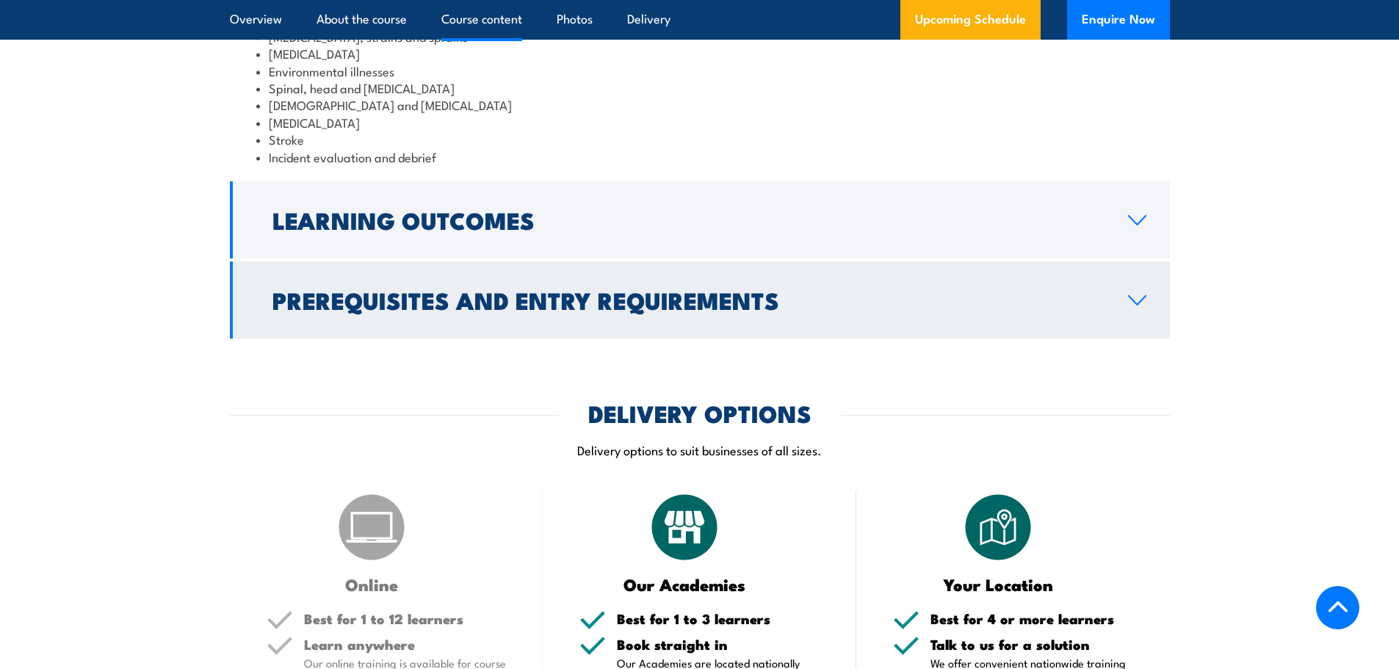
click at [518, 339] on link "Prerequisites and Entry Requirements" at bounding box center [700, 299] width 940 height 77
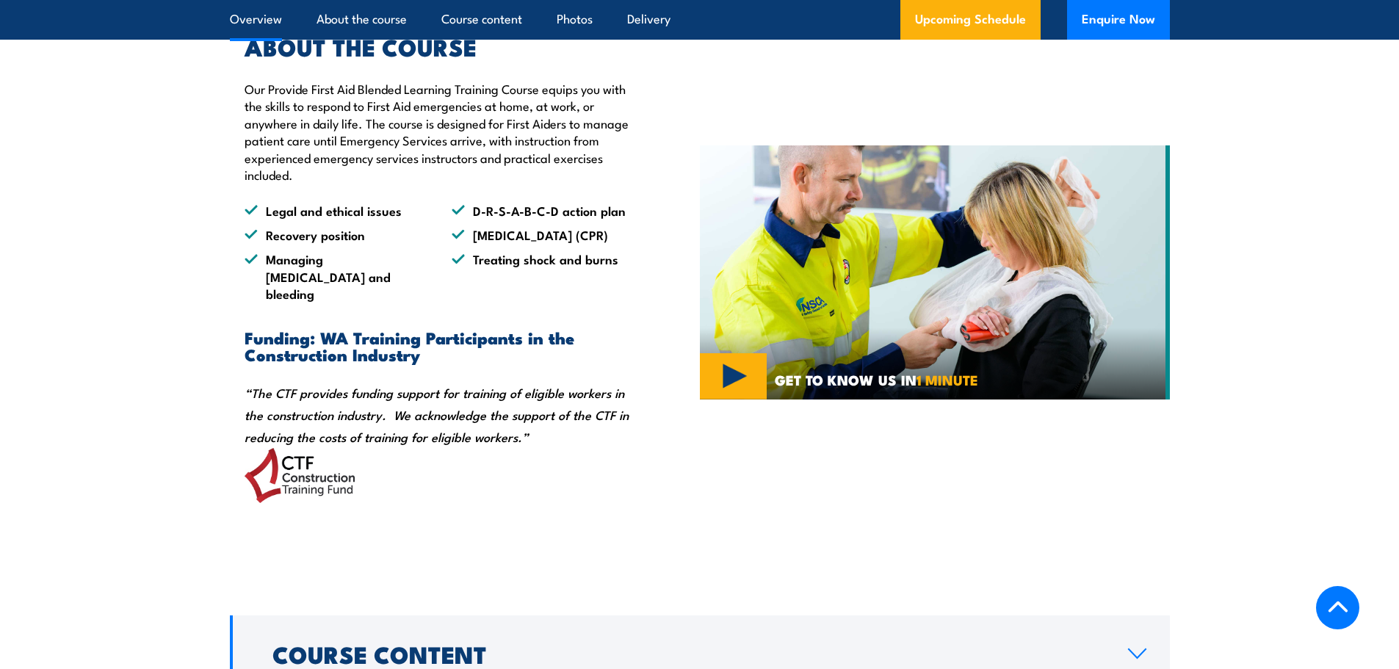
scroll to position [873, 0]
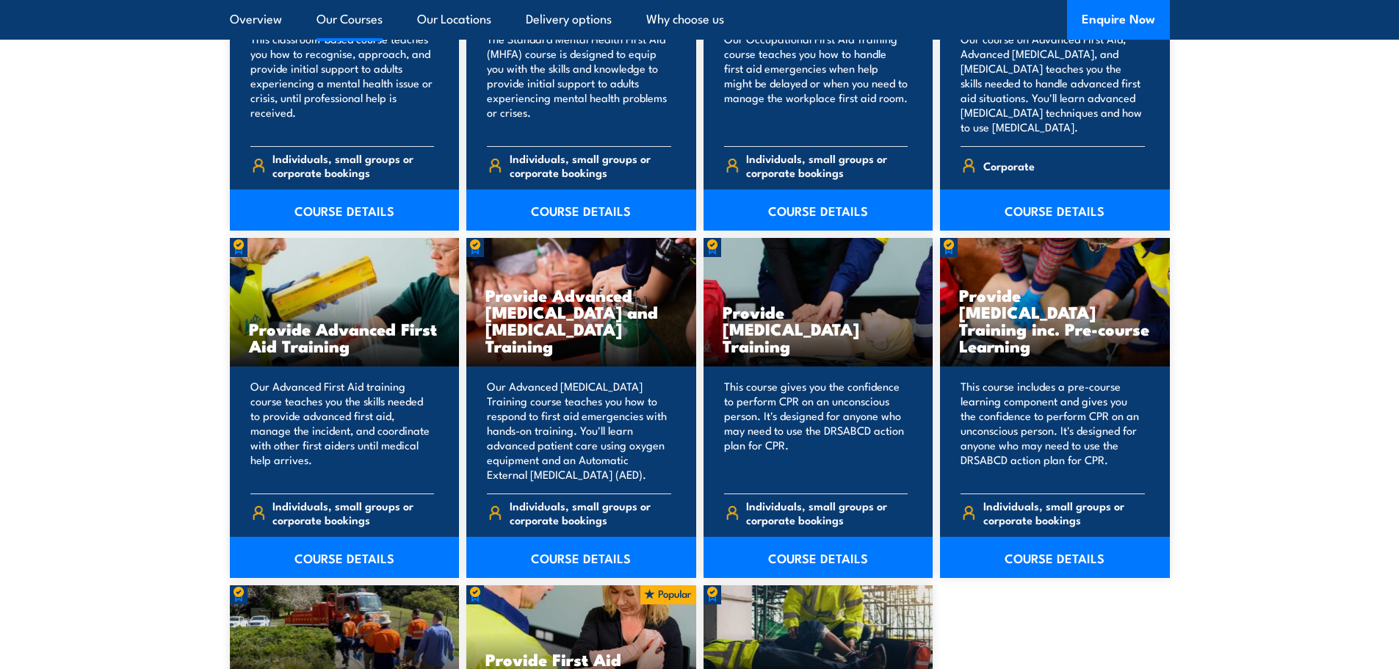
scroll to position [1702, 0]
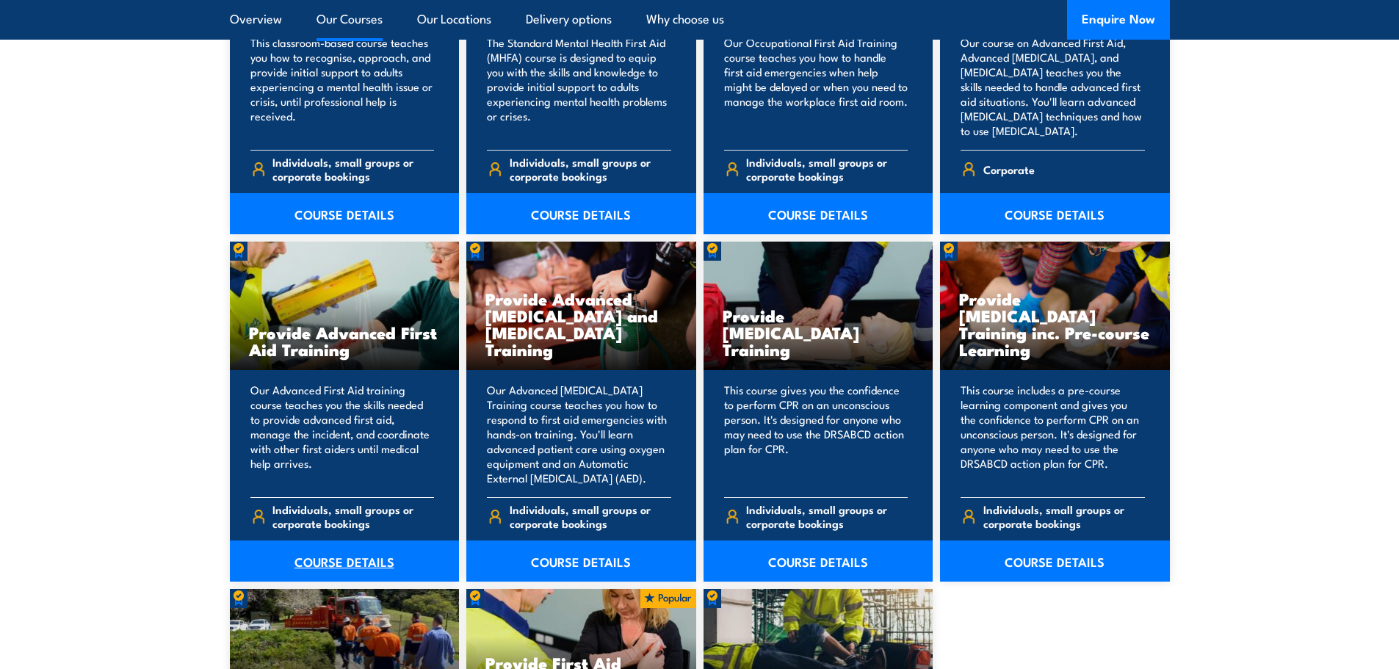
click at [344, 547] on link "COURSE DETAILS" at bounding box center [345, 561] width 230 height 41
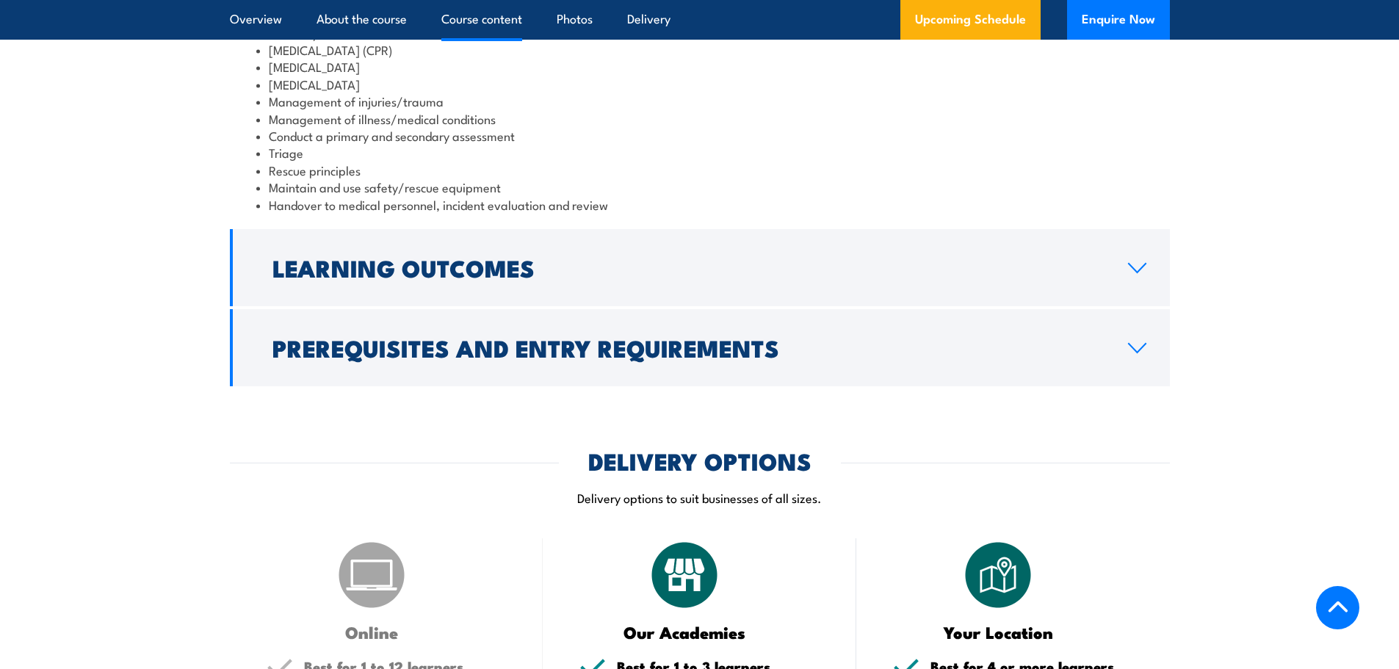
scroll to position [1249, 0]
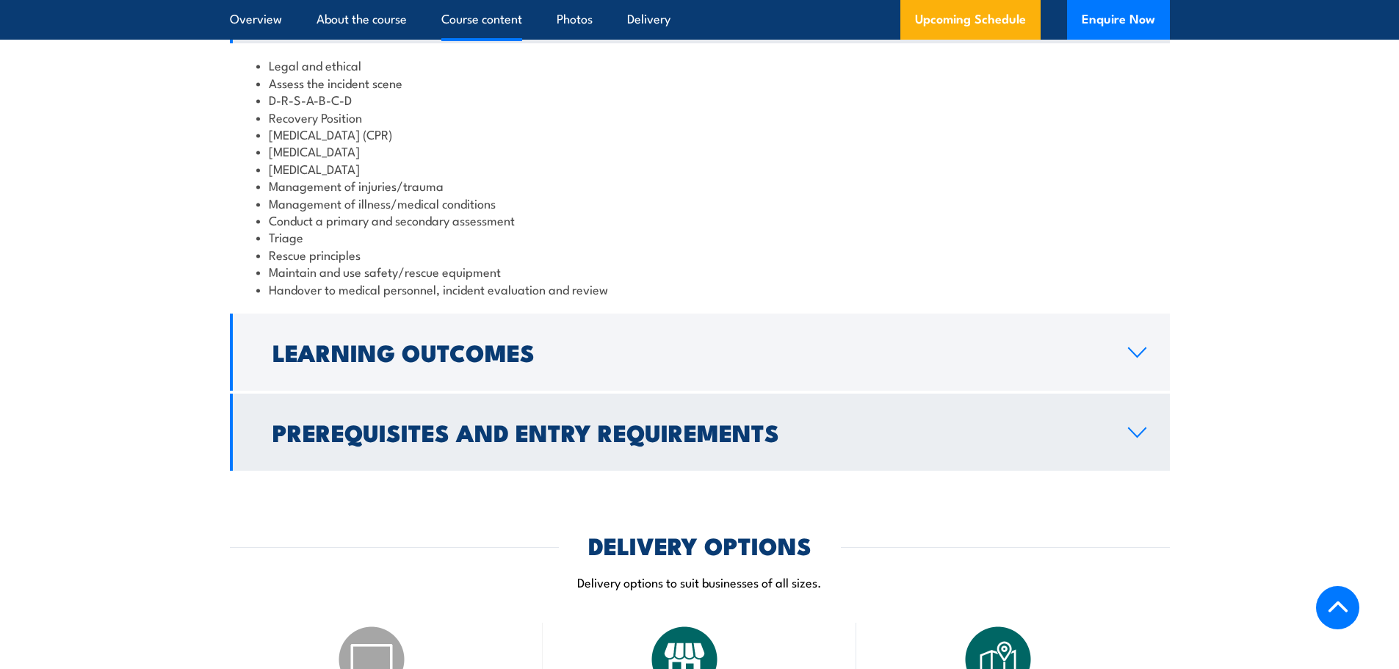
click at [520, 422] on h2 "Prerequisites and Entry Requirements" at bounding box center [688, 432] width 832 height 21
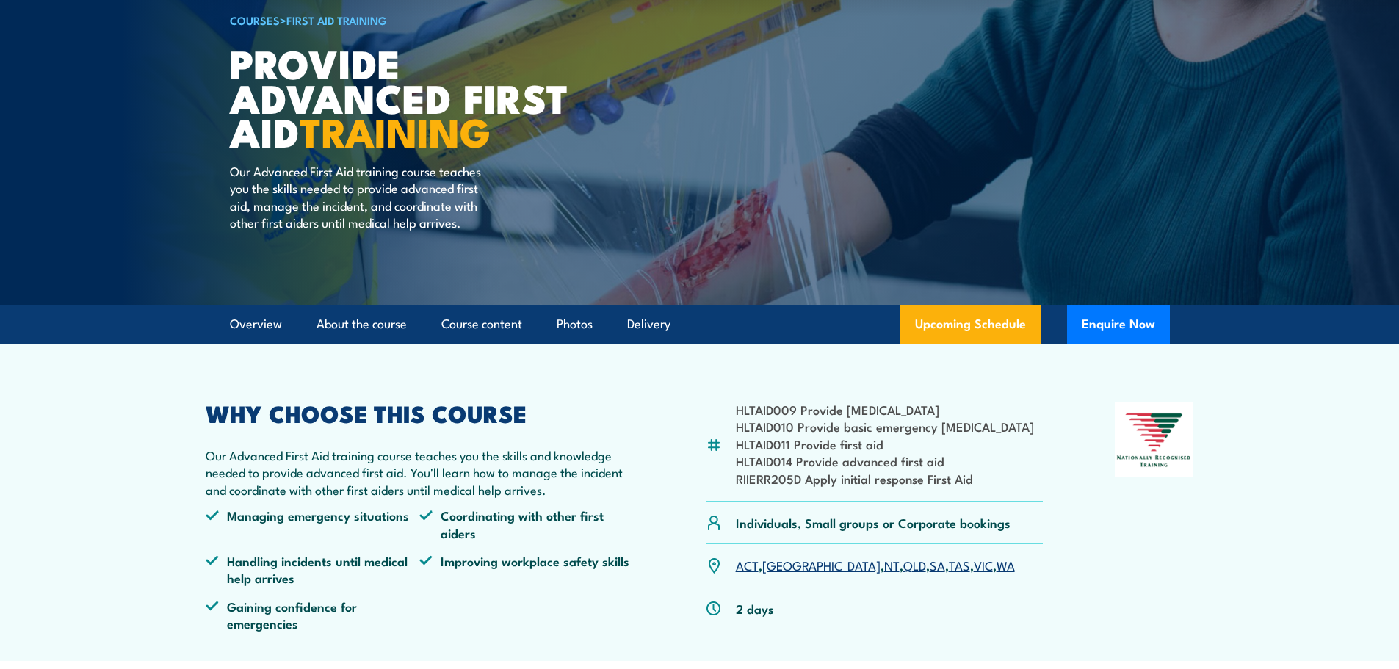
scroll to position [73, 0]
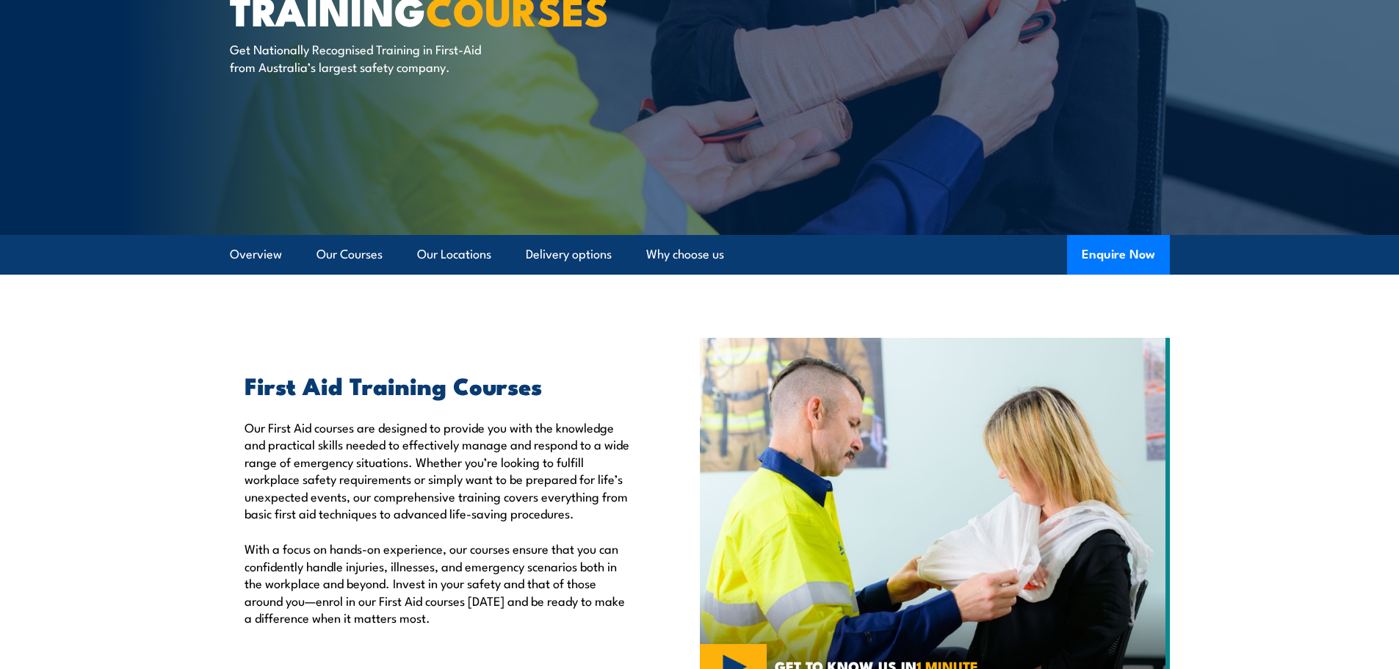
scroll to position [124, 0]
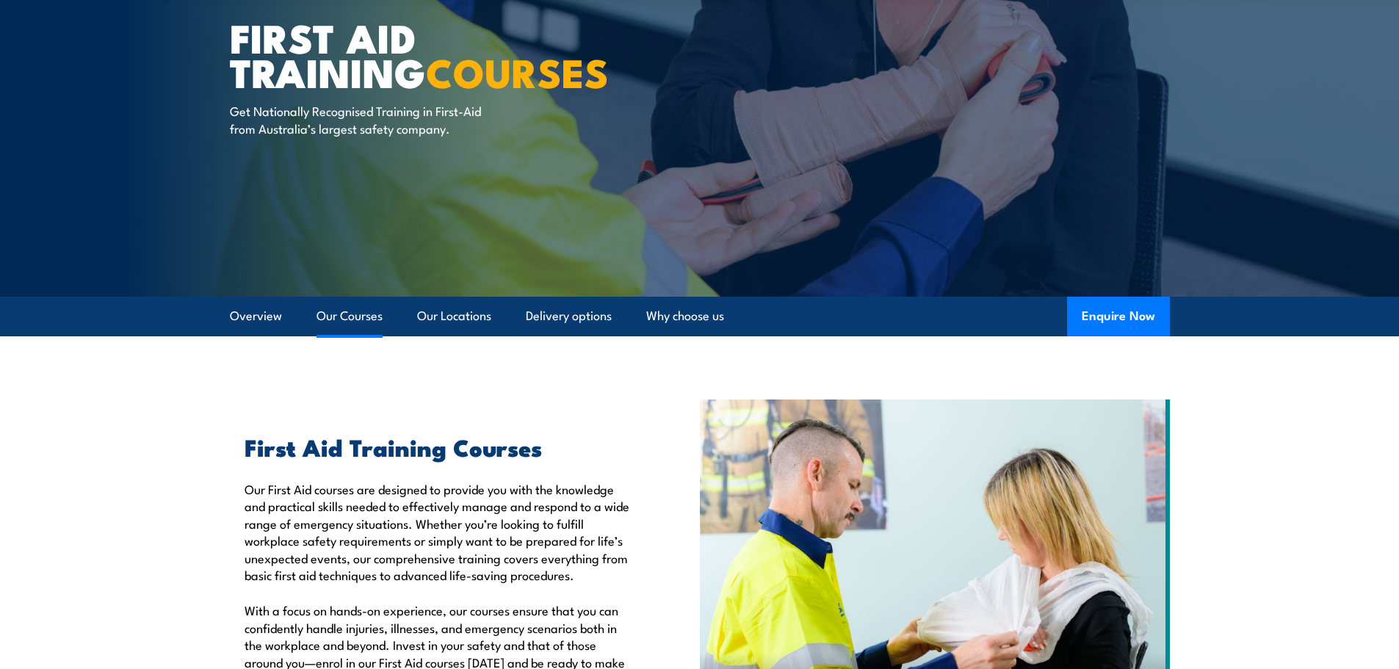
click at [344, 319] on link "Our Courses" at bounding box center [350, 316] width 66 height 39
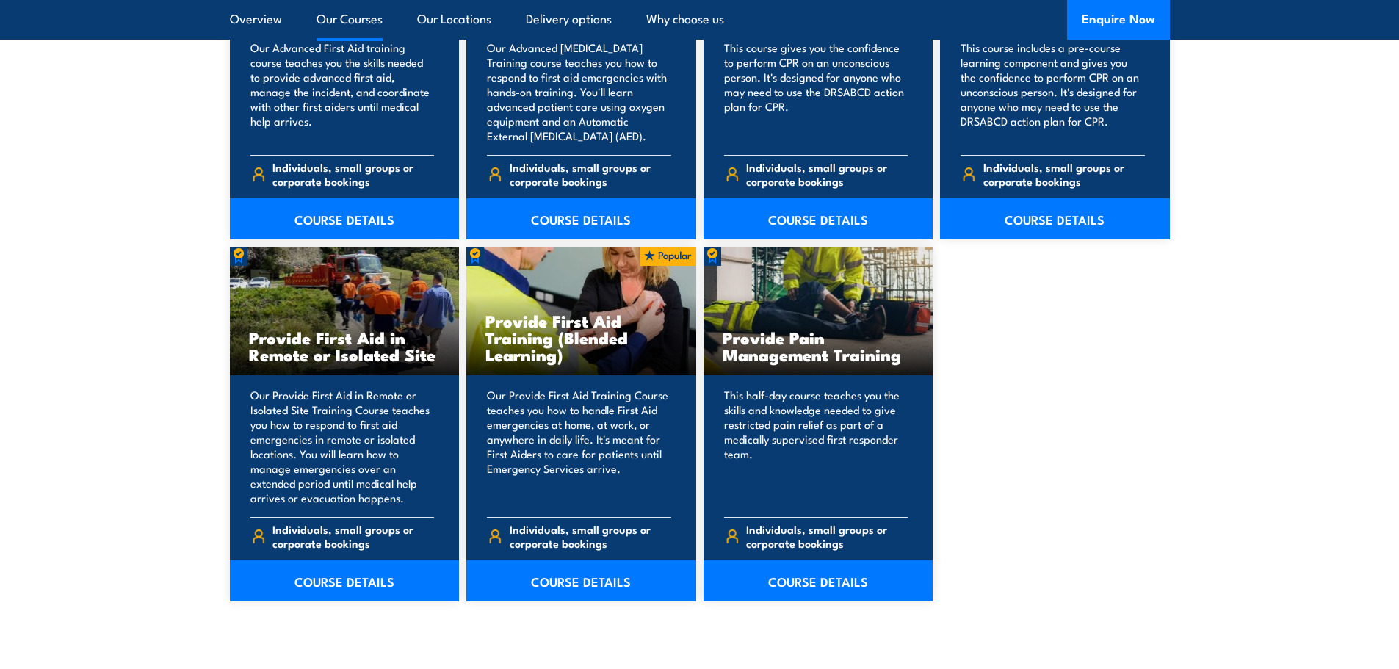
scroll to position [2069, 0]
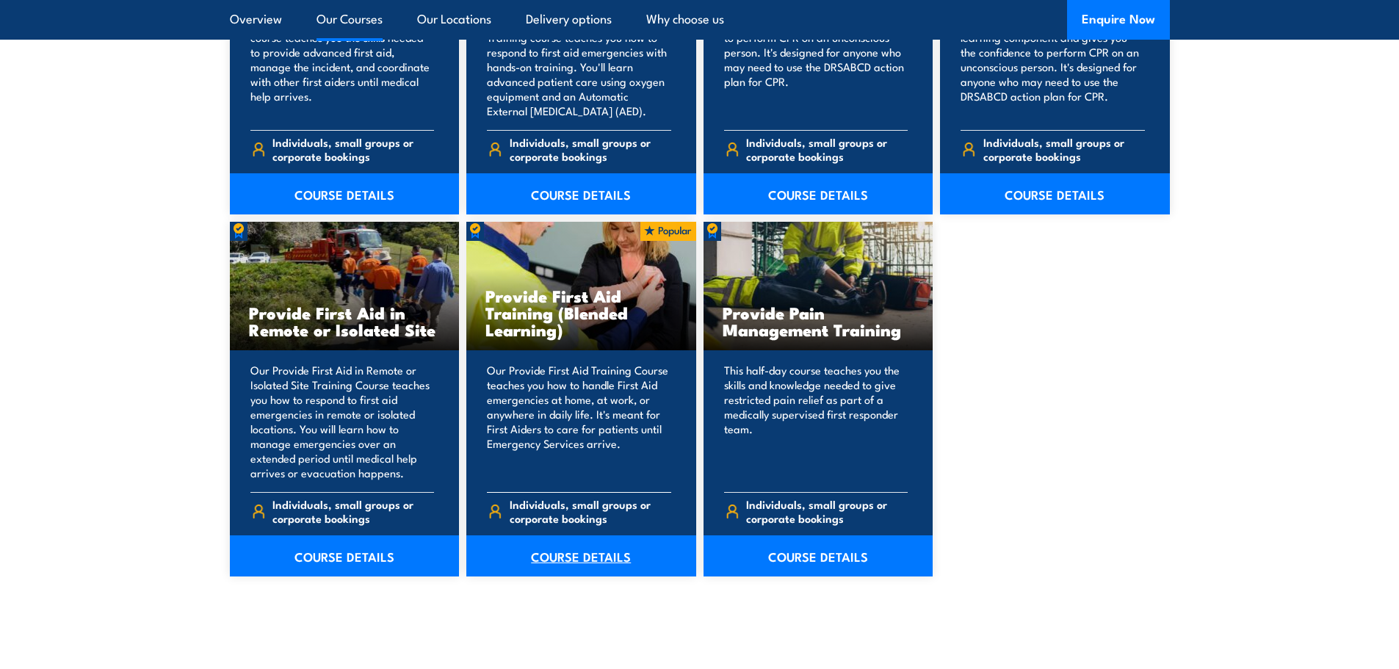
click at [561, 552] on link "COURSE DETAILS" at bounding box center [581, 555] width 230 height 41
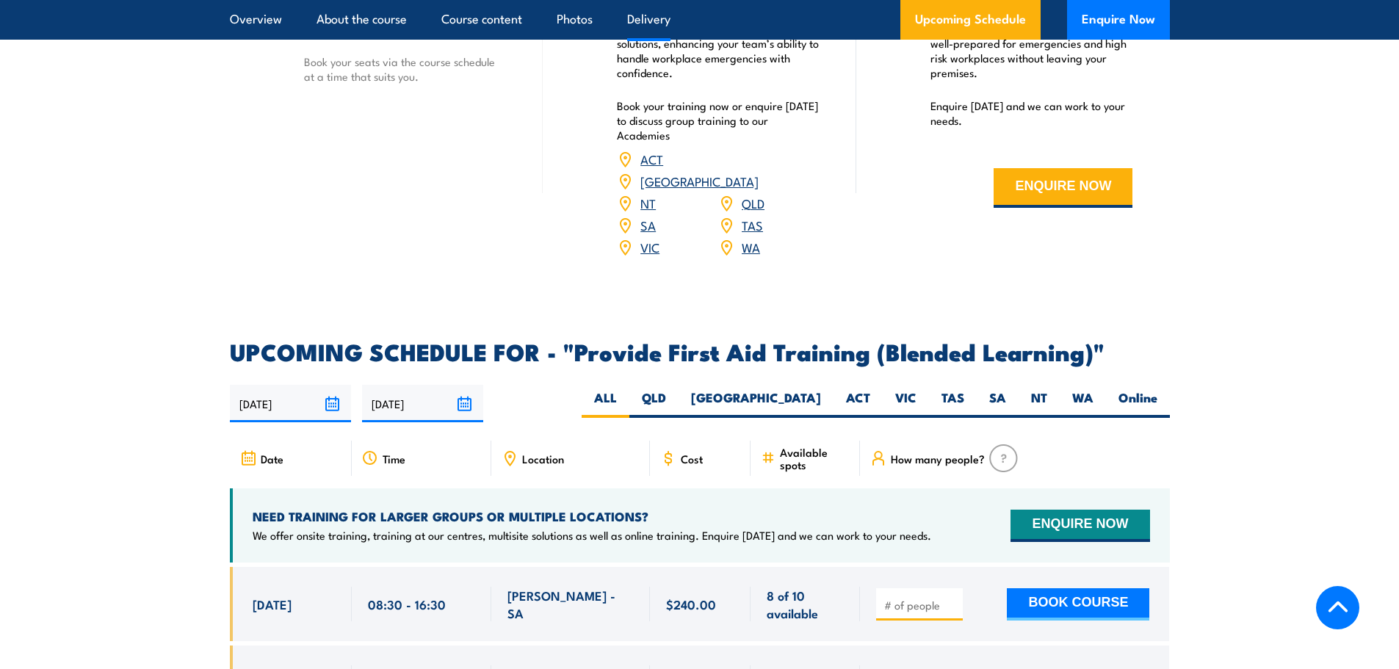
scroll to position [2717, 0]
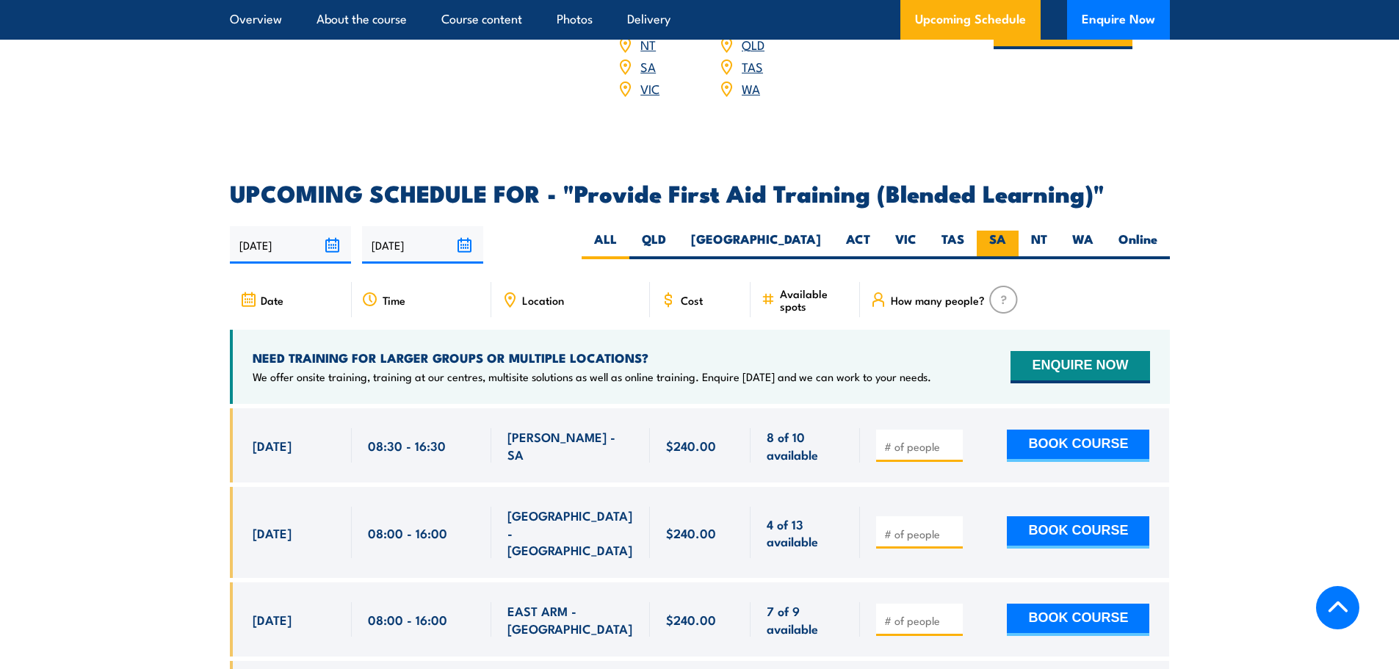
click at [989, 249] on label "SA" at bounding box center [998, 245] width 42 height 29
click at [1006, 240] on input "SA" at bounding box center [1011, 236] width 10 height 10
radio input "true"
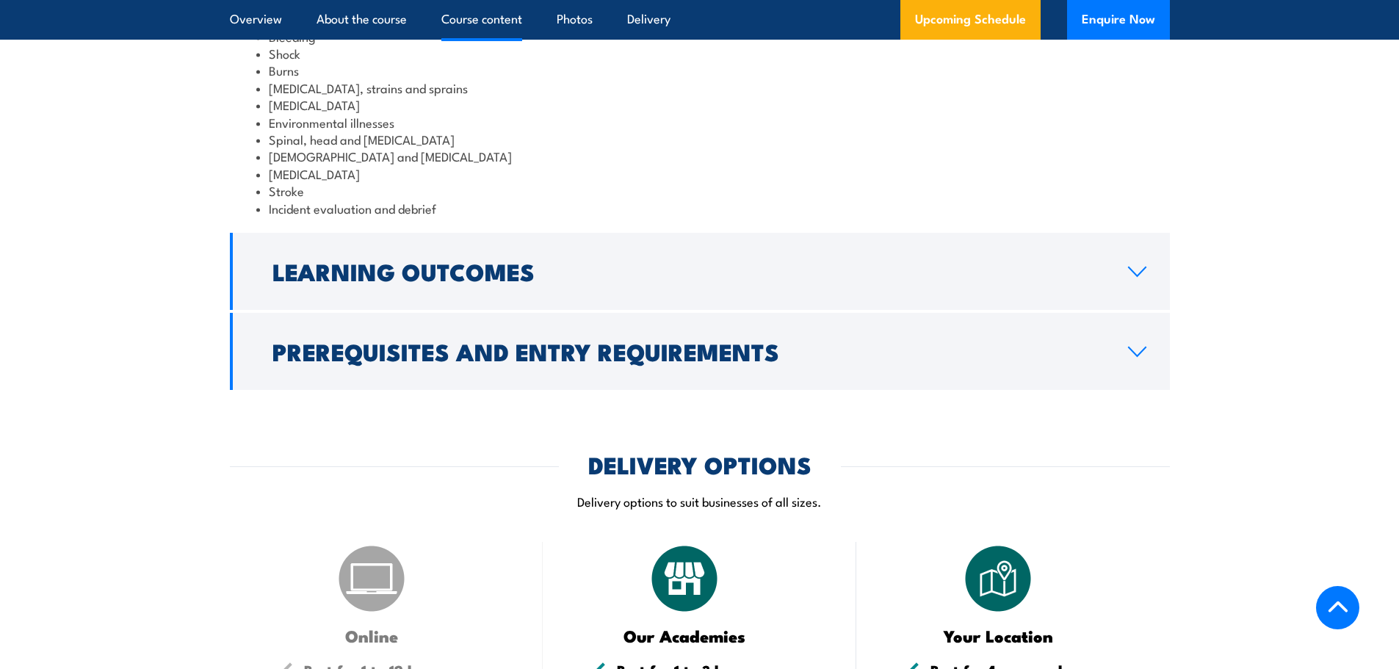
scroll to position [1884, 0]
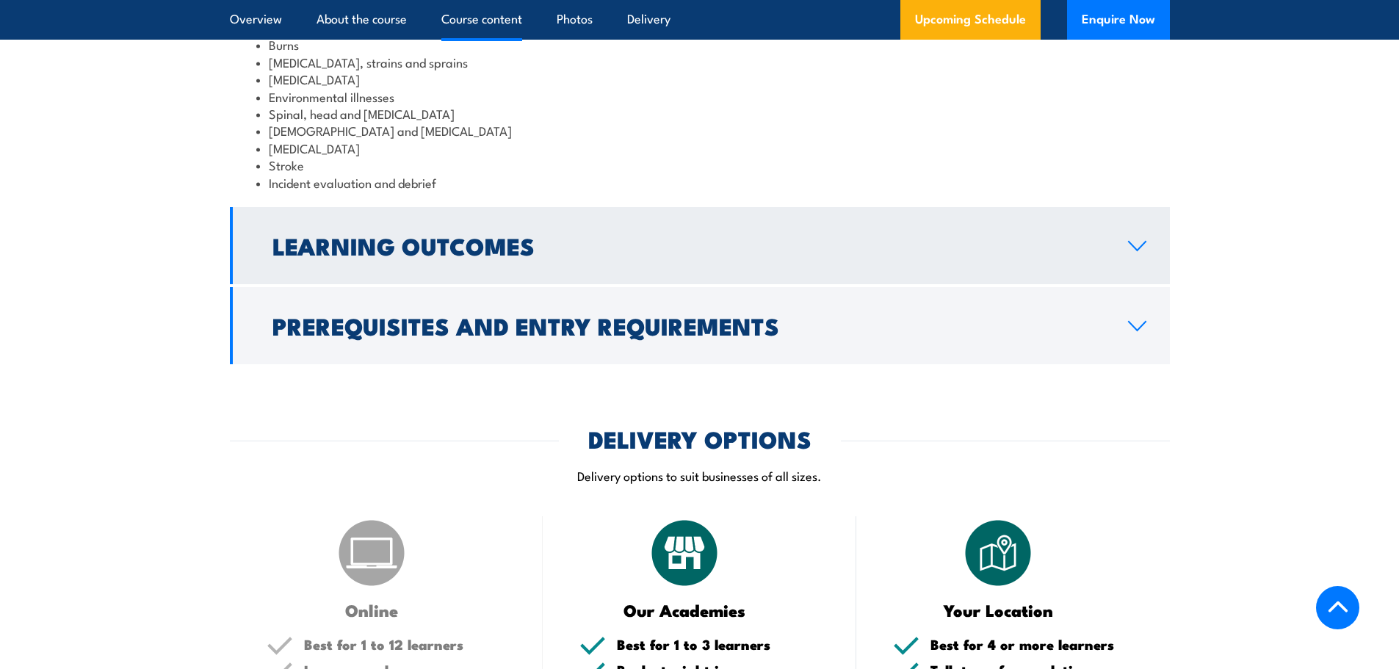
click at [473, 256] on h2 "Learning Outcomes" at bounding box center [688, 245] width 832 height 21
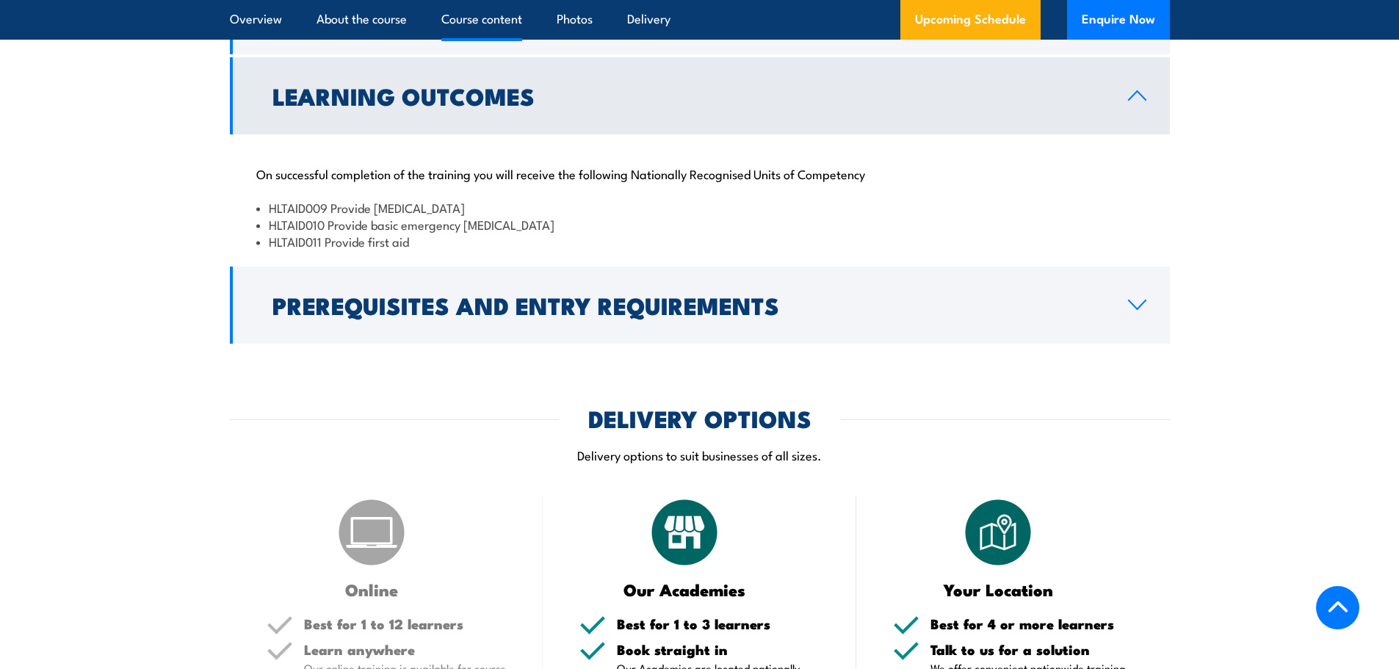
scroll to position [1691, 0]
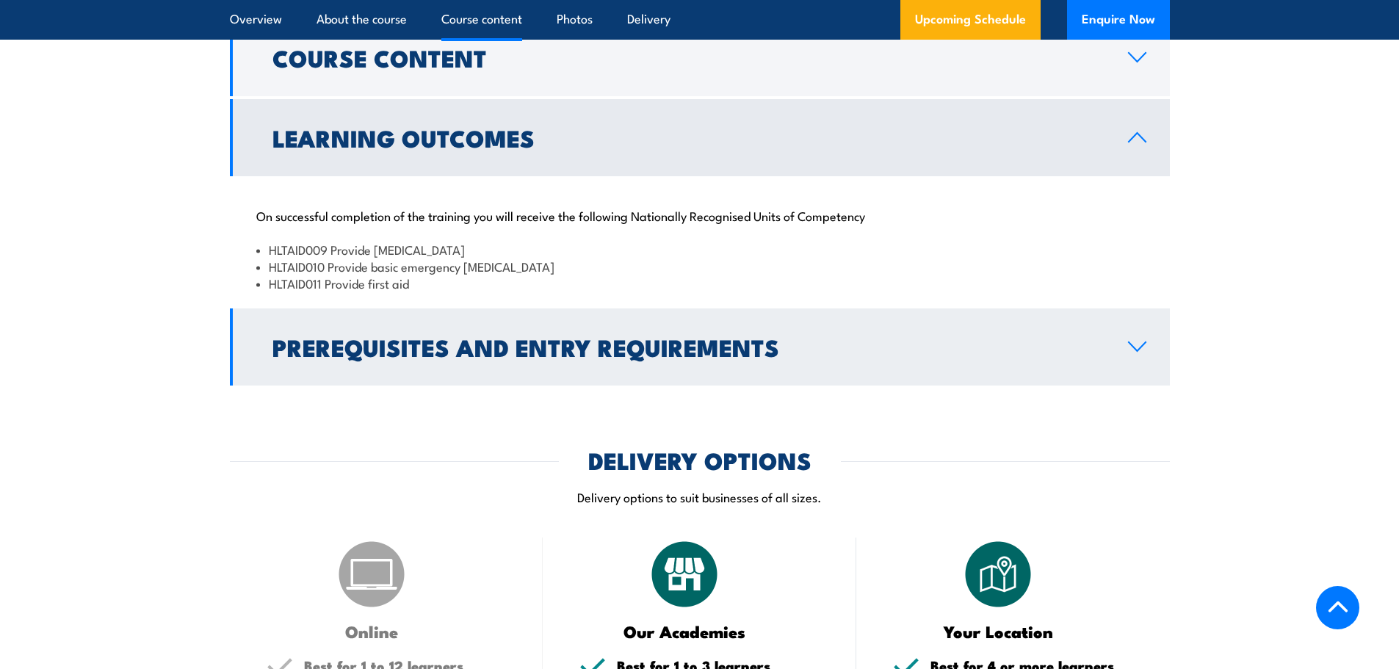
click at [1133, 353] on icon at bounding box center [1137, 347] width 20 height 12
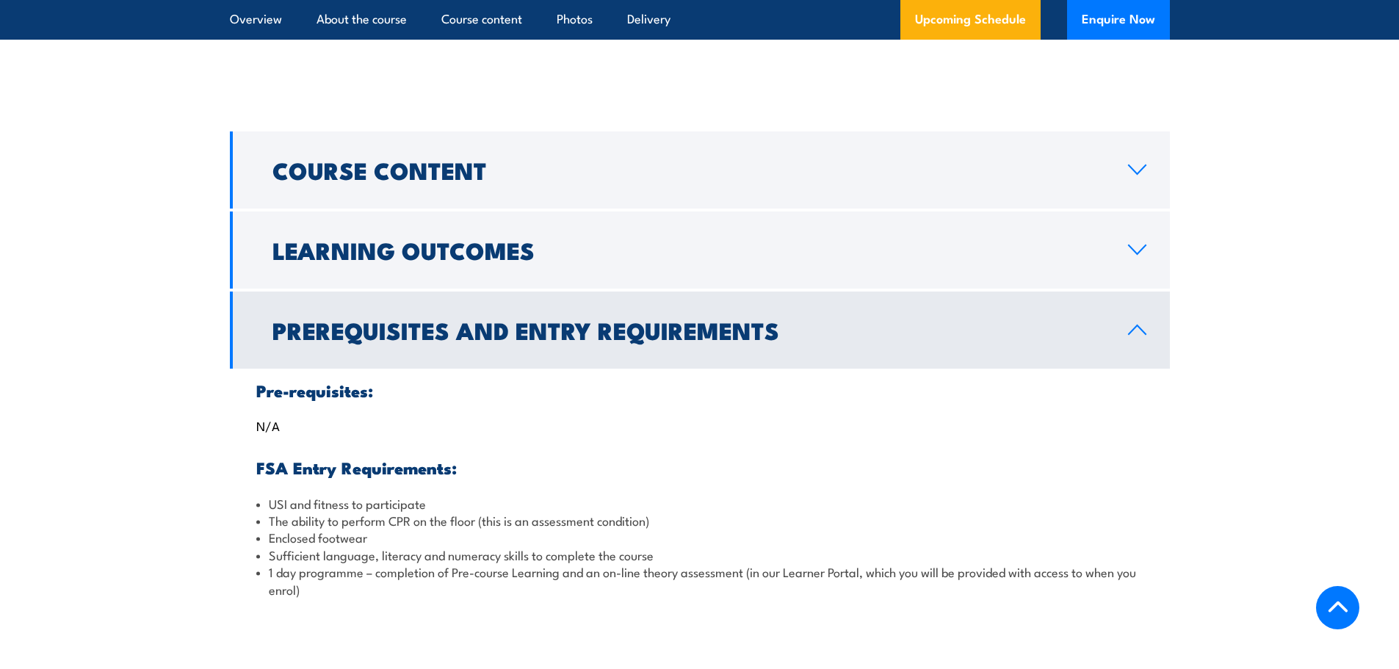
scroll to position [1544, 0]
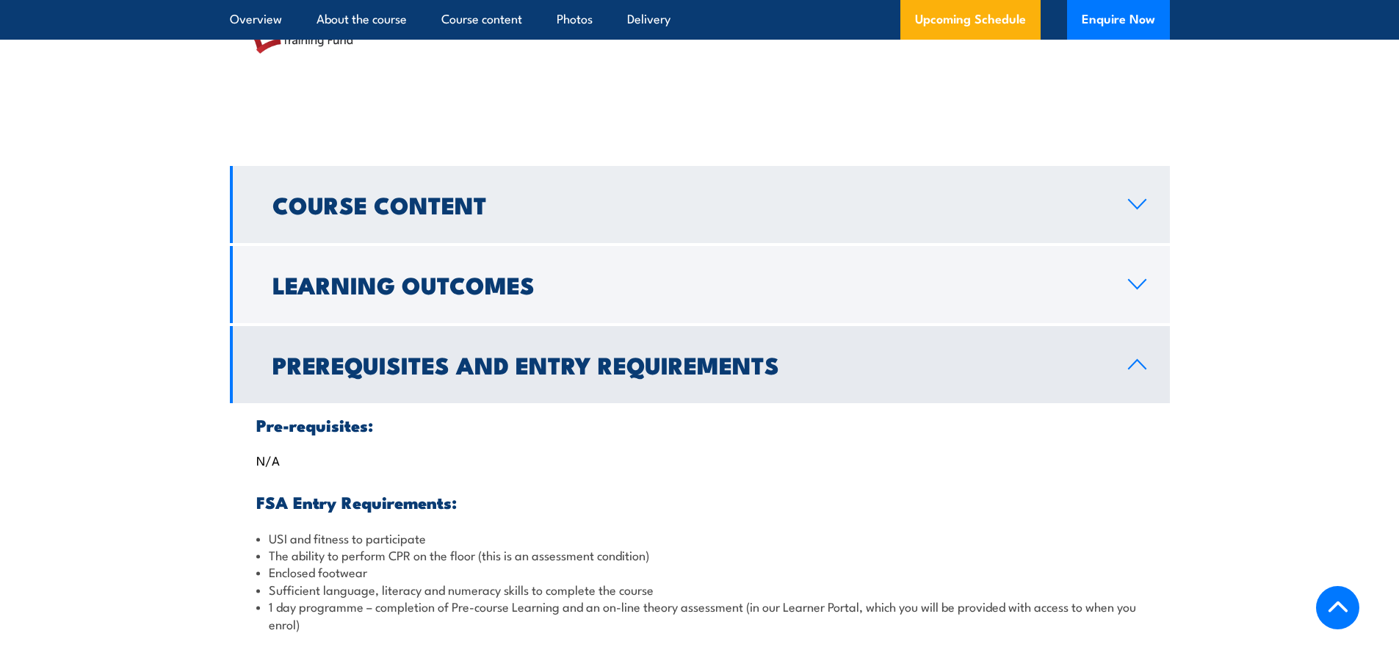
click at [1142, 210] on icon at bounding box center [1137, 204] width 20 height 12
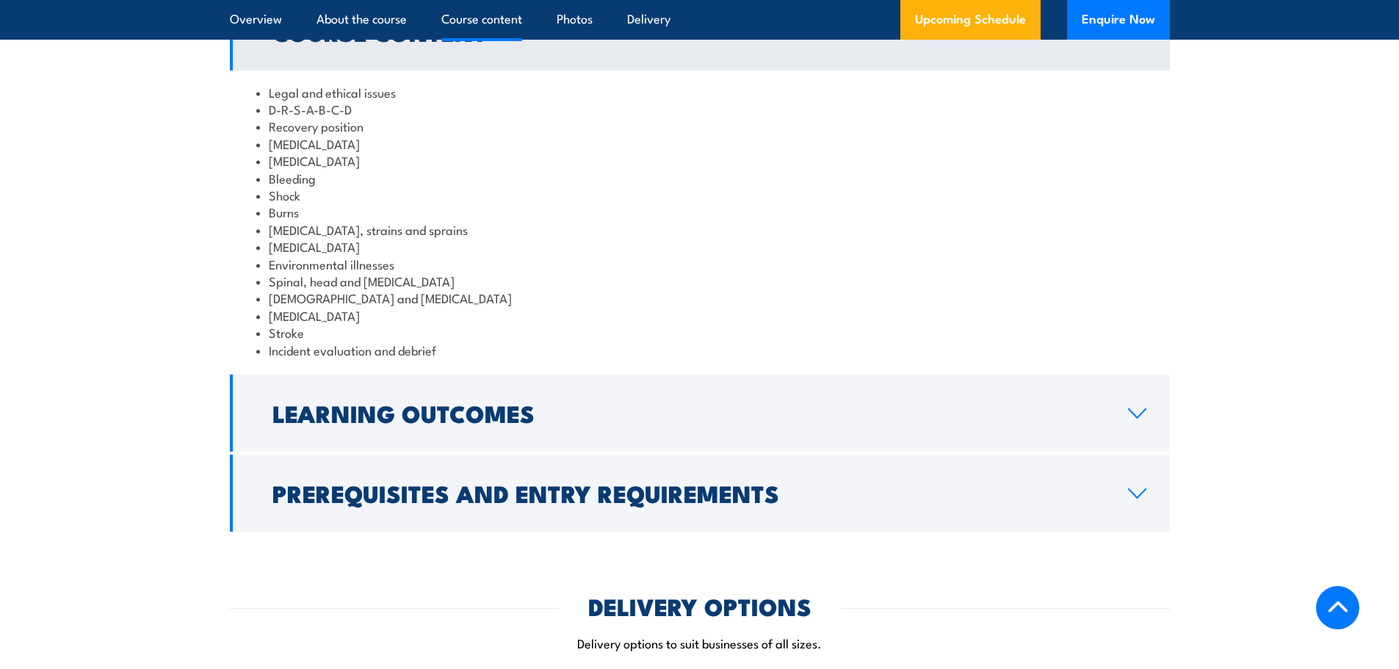
scroll to position [1691, 0]
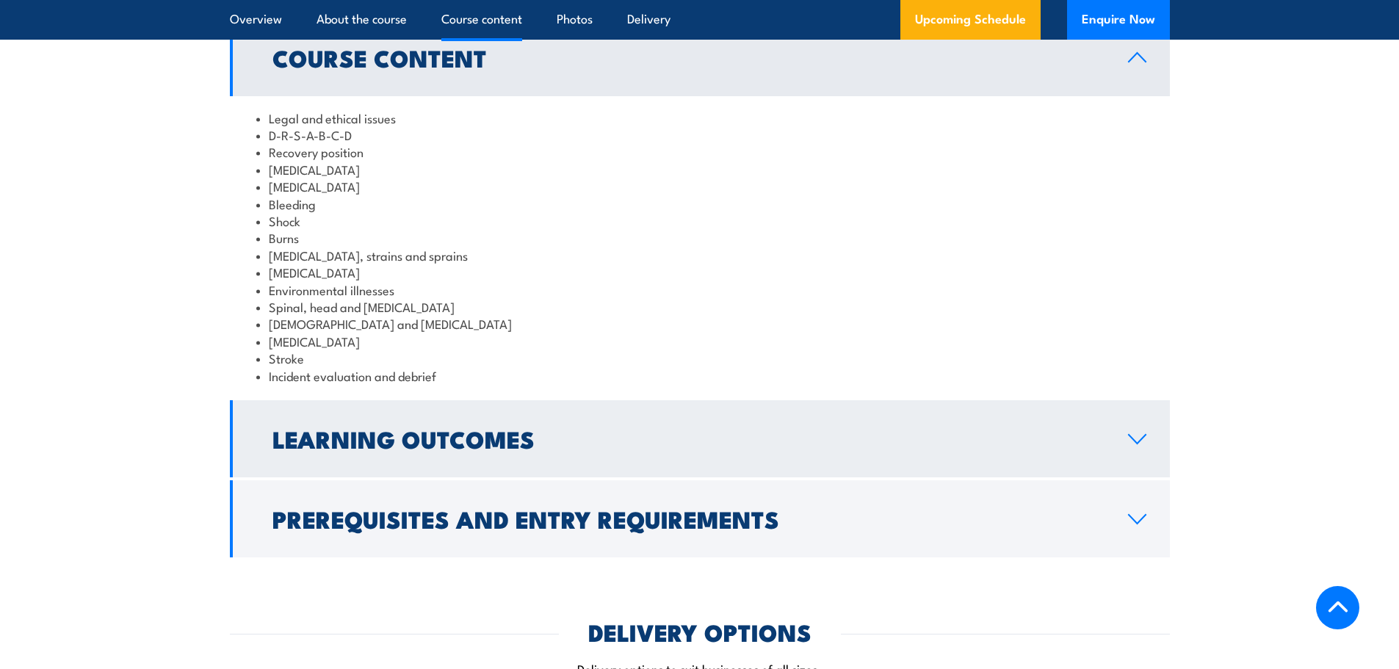
click at [1133, 445] on icon at bounding box center [1137, 439] width 20 height 12
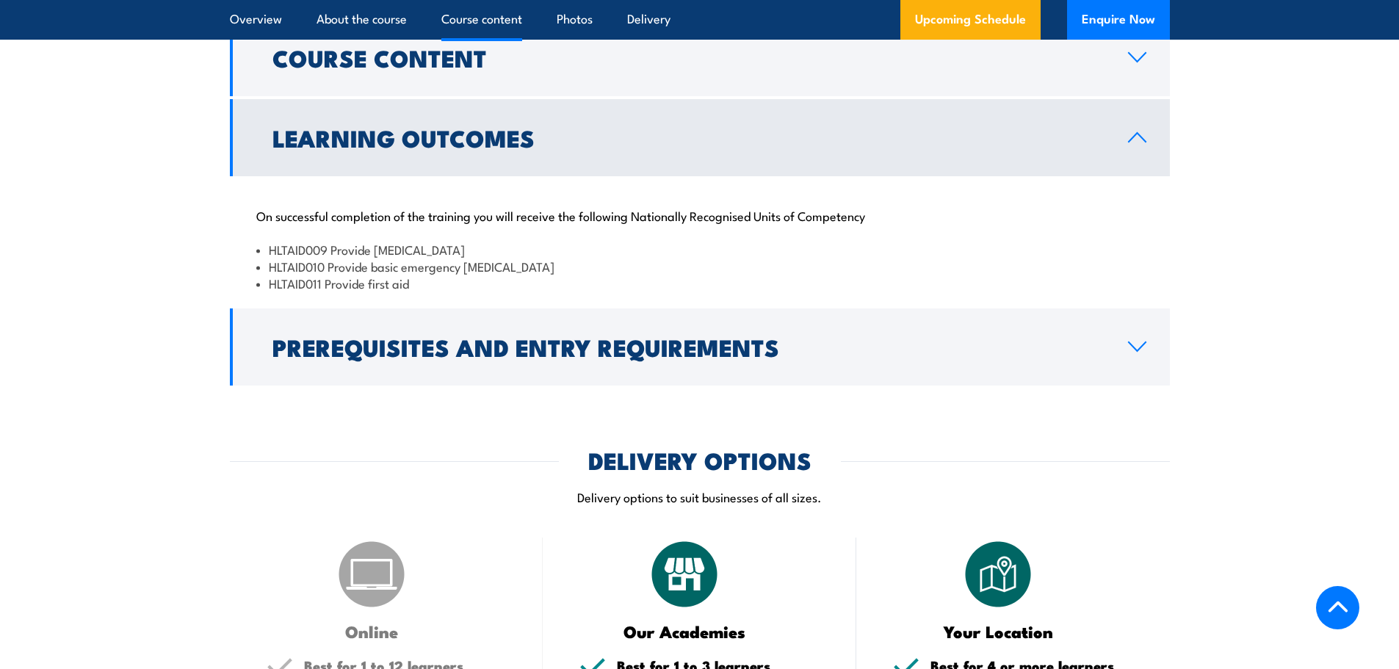
click at [1135, 143] on icon at bounding box center [1137, 137] width 20 height 12
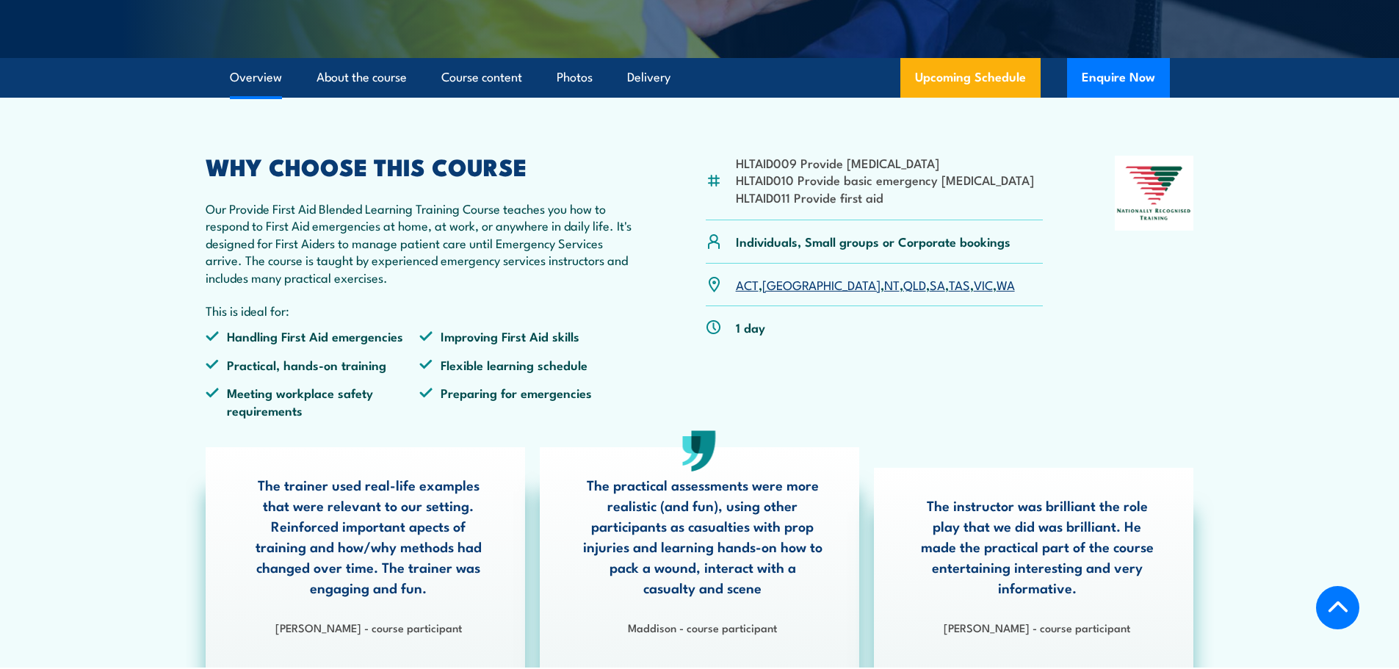
scroll to position [369, 0]
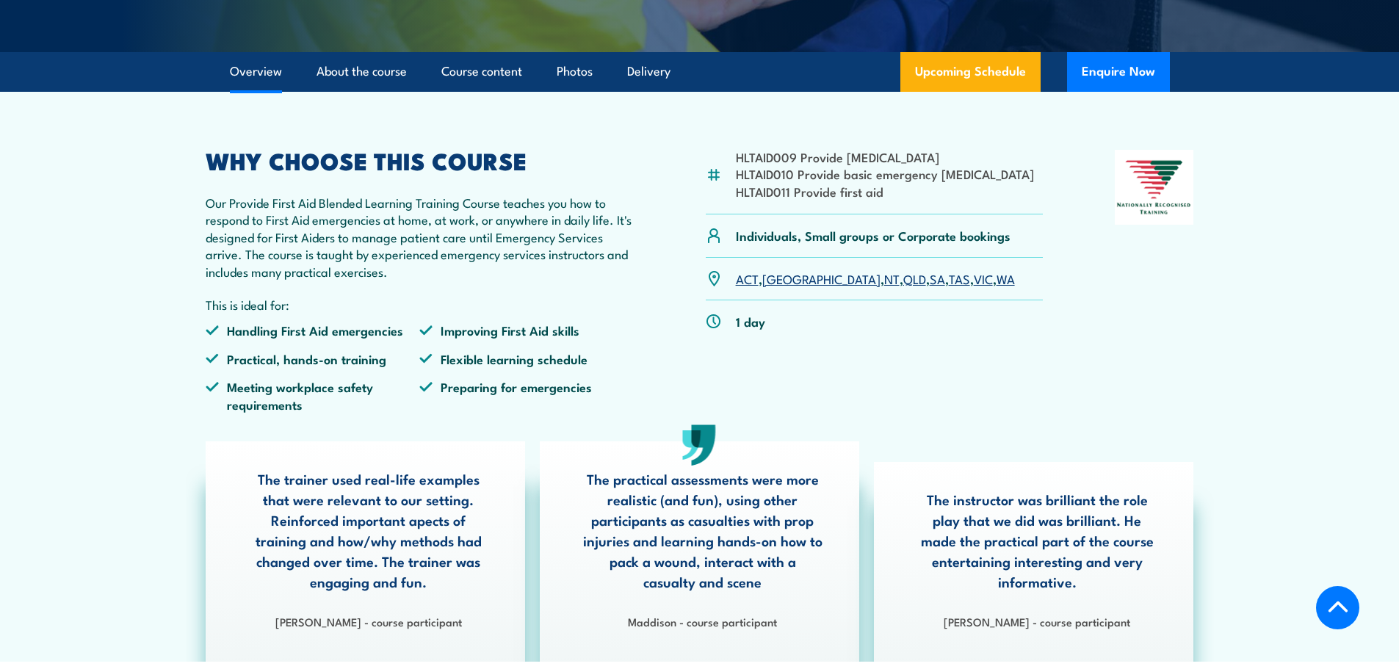
click at [930, 287] on link "SA" at bounding box center [937, 279] width 15 height 18
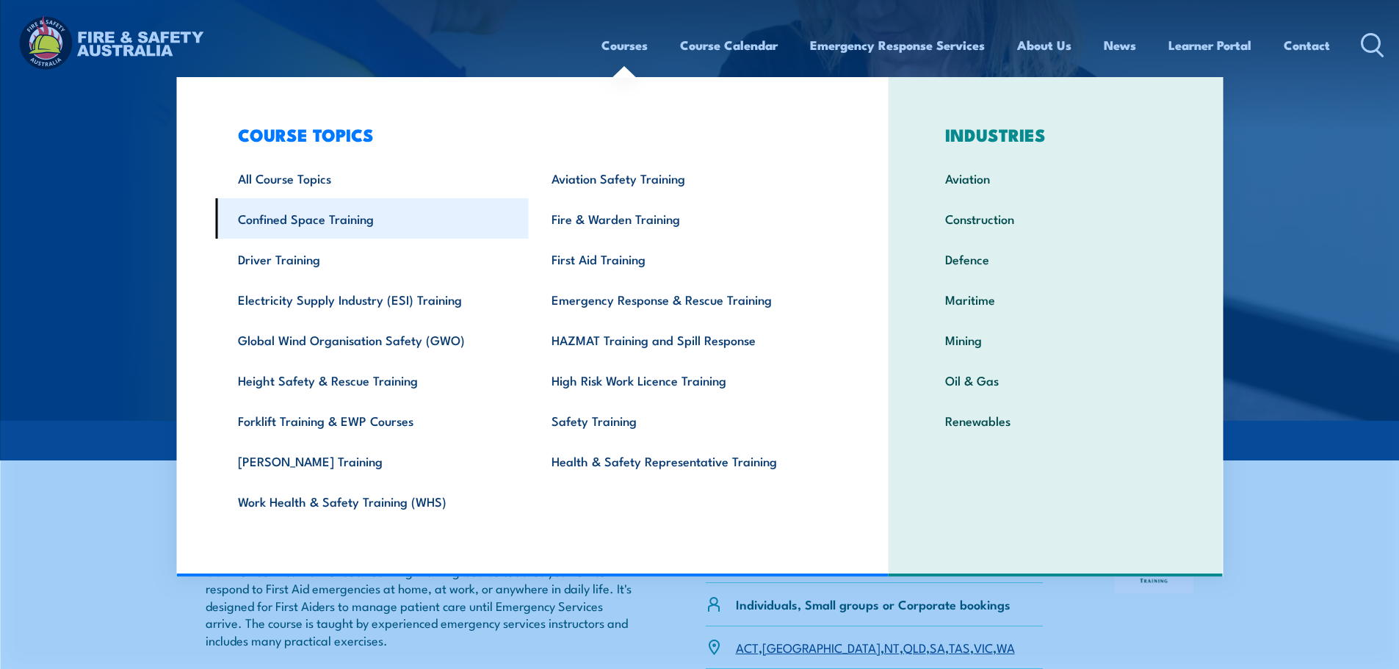
click at [283, 220] on link "Confined Space Training" at bounding box center [372, 218] width 314 height 40
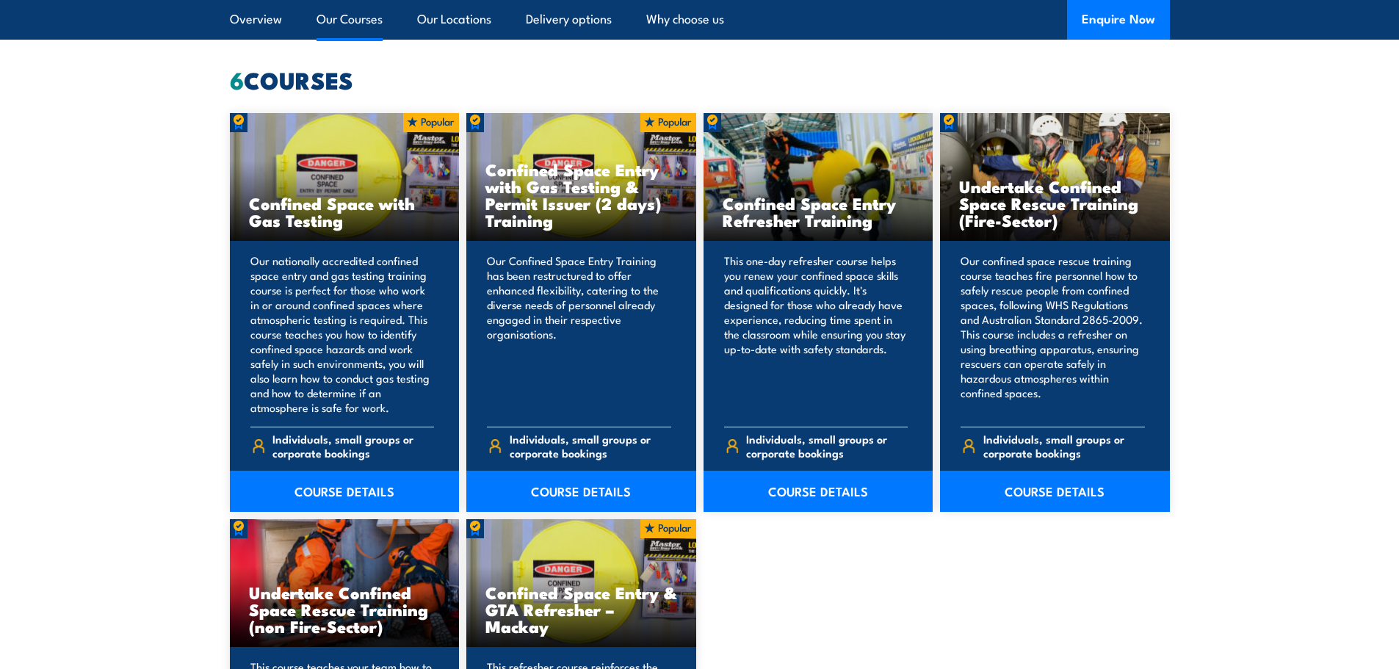
scroll to position [1102, 0]
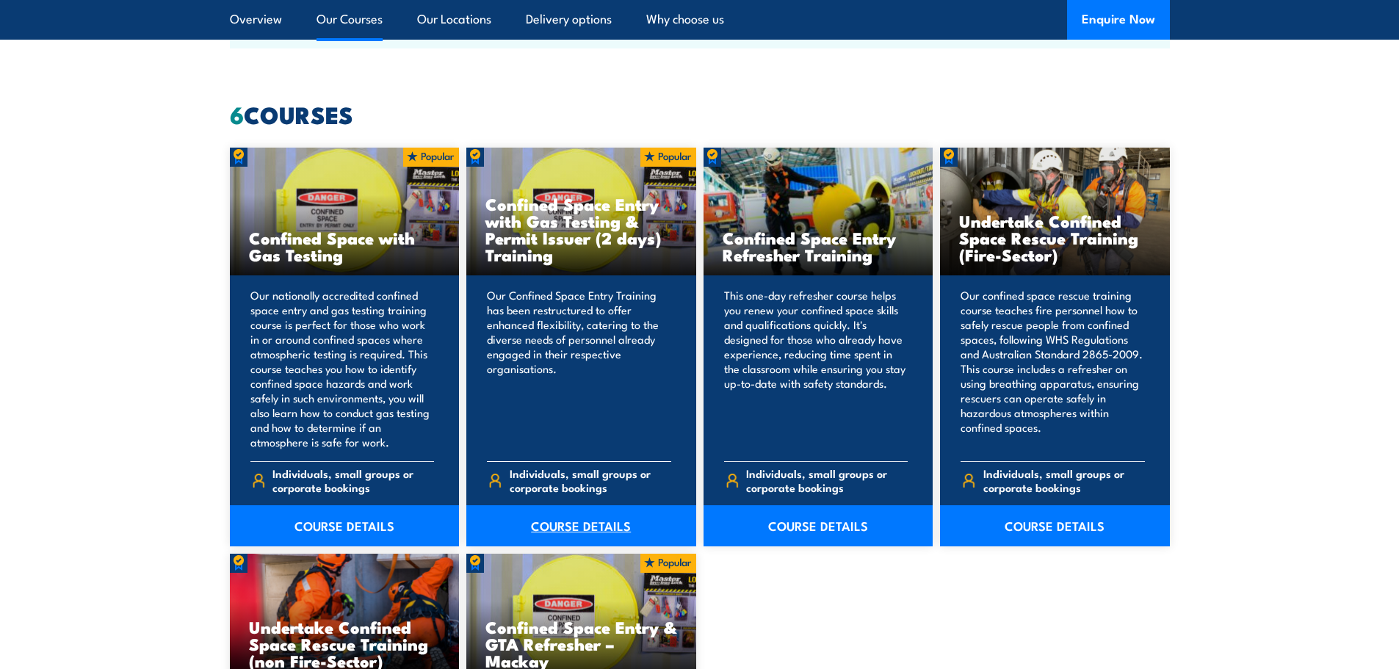
click at [622, 524] on link "COURSE DETAILS" at bounding box center [581, 525] width 230 height 41
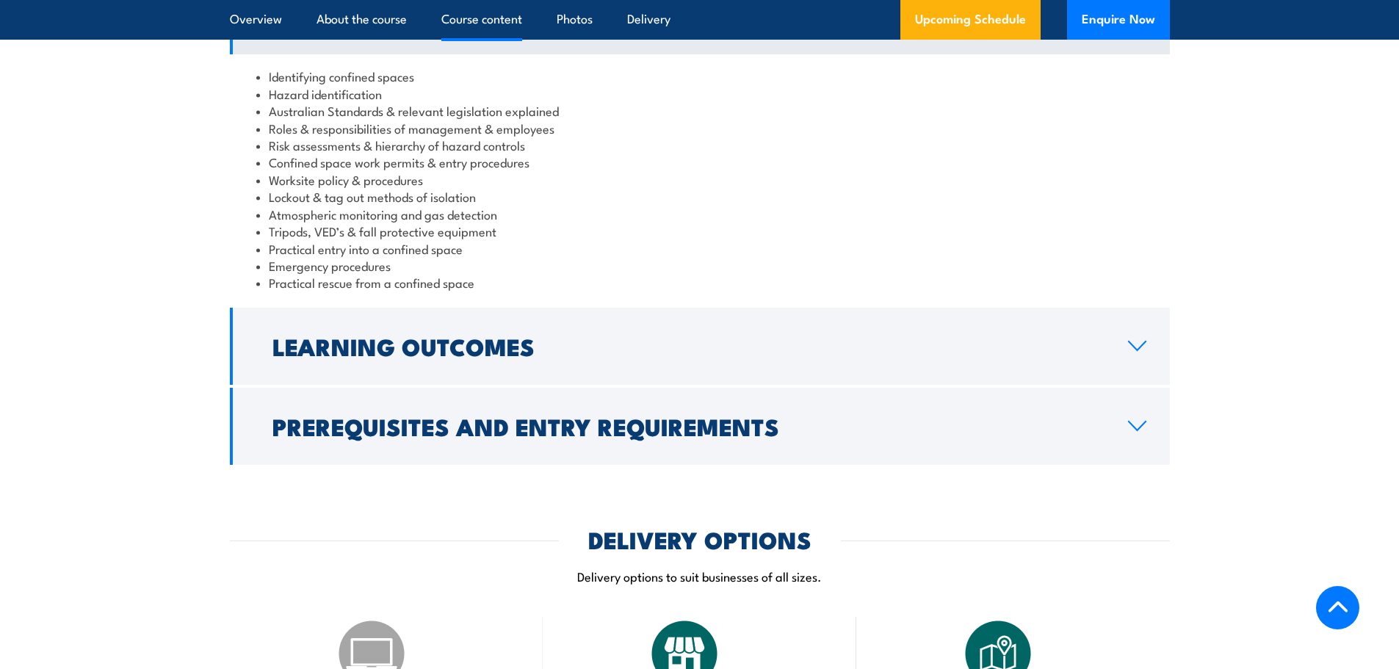
scroll to position [1616, 0]
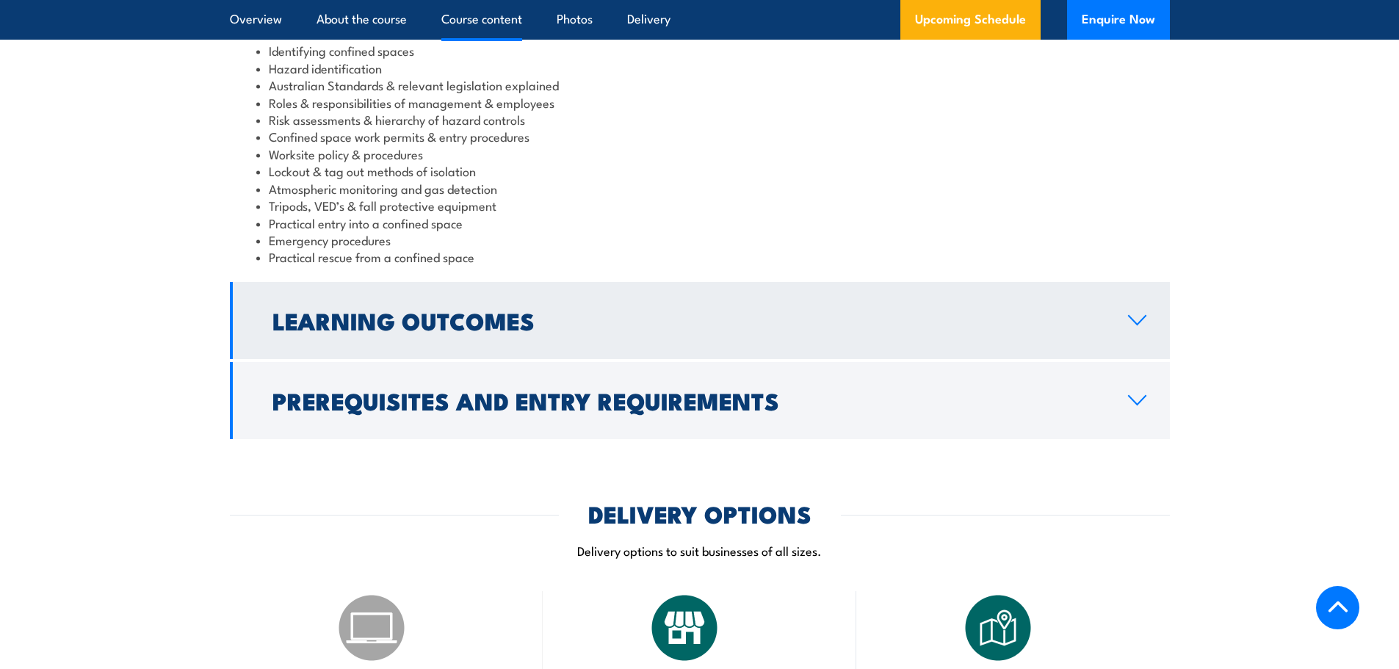
click at [1141, 330] on link "Learning Outcomes" at bounding box center [700, 320] width 940 height 77
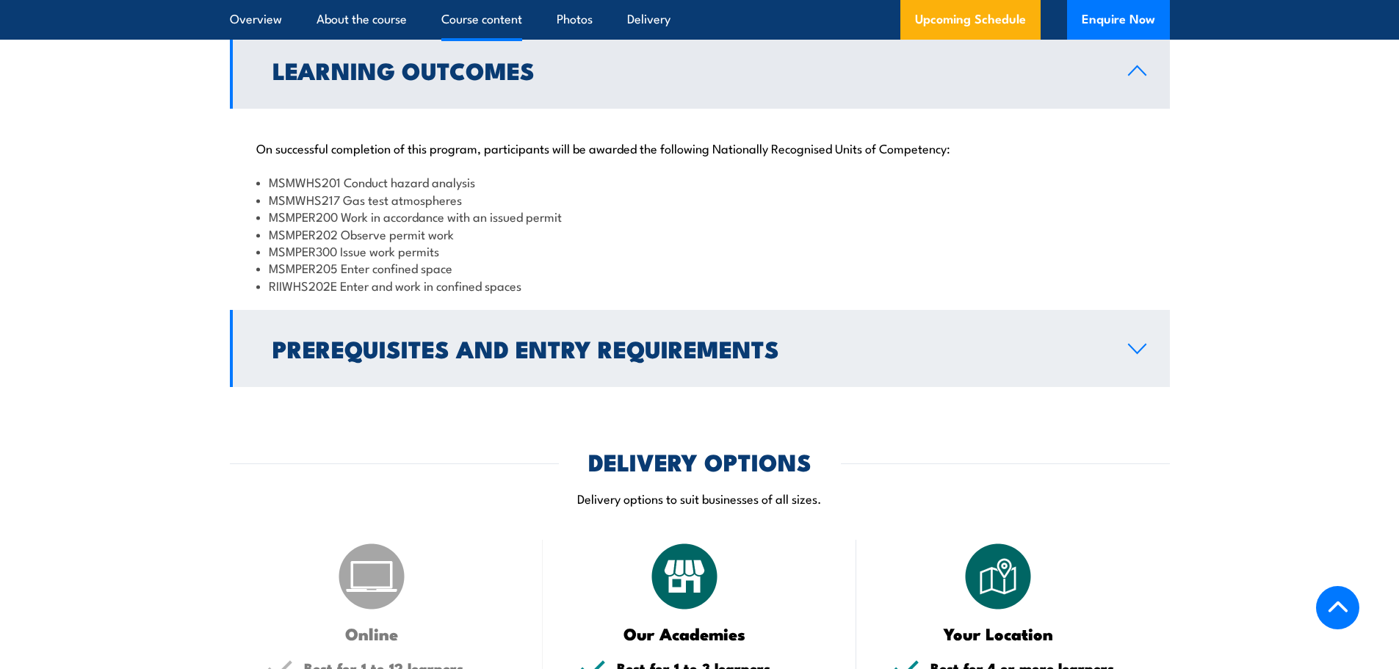
click at [1134, 355] on icon at bounding box center [1137, 349] width 20 height 12
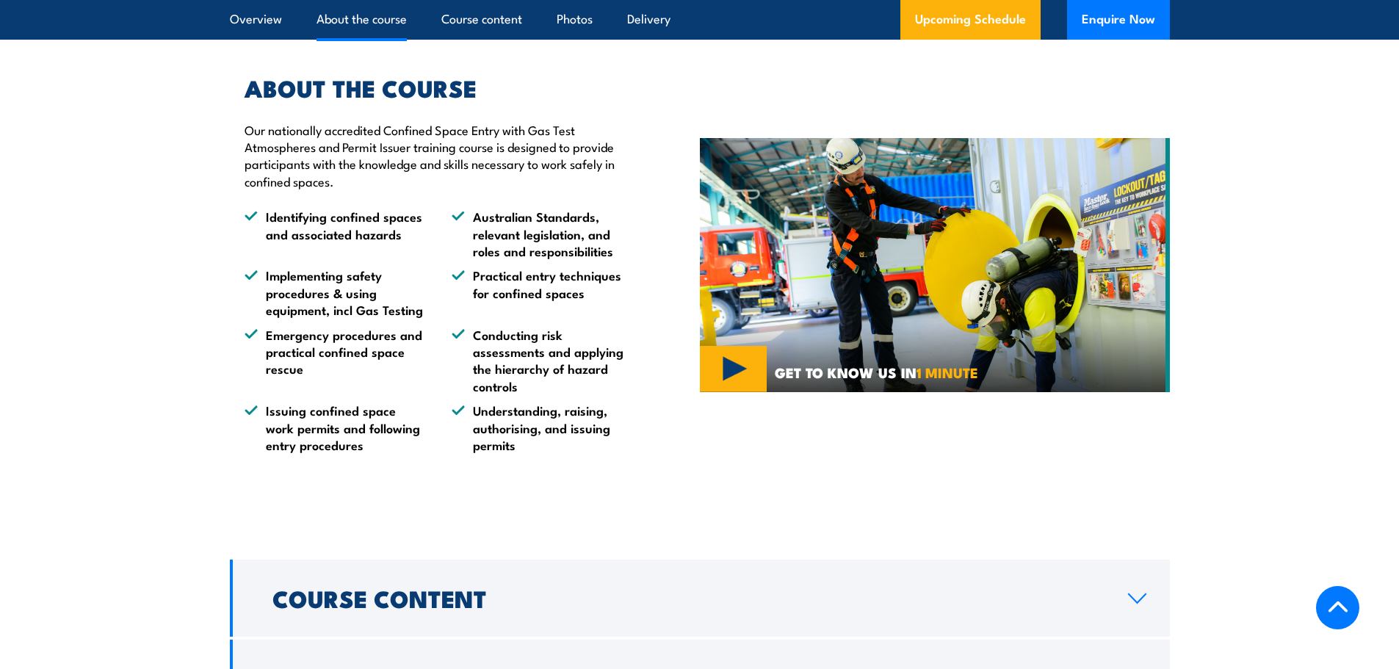
scroll to position [955, 0]
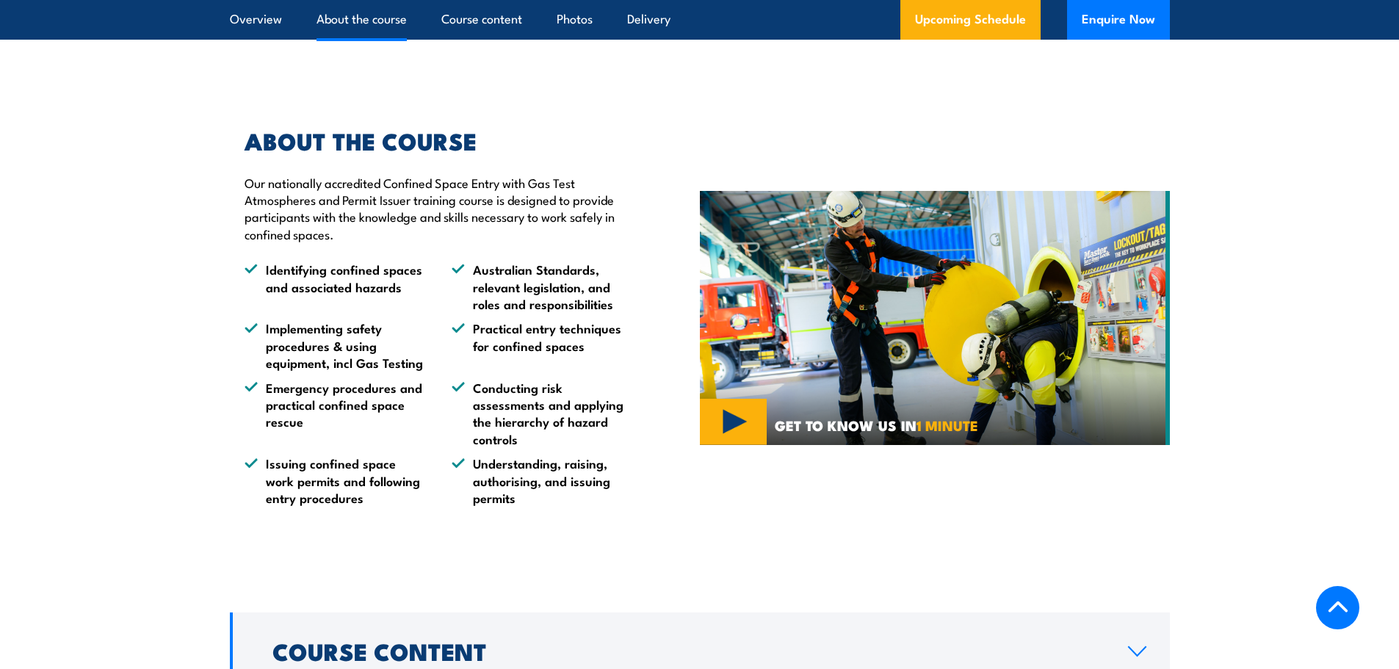
click at [737, 434] on img at bounding box center [935, 318] width 470 height 254
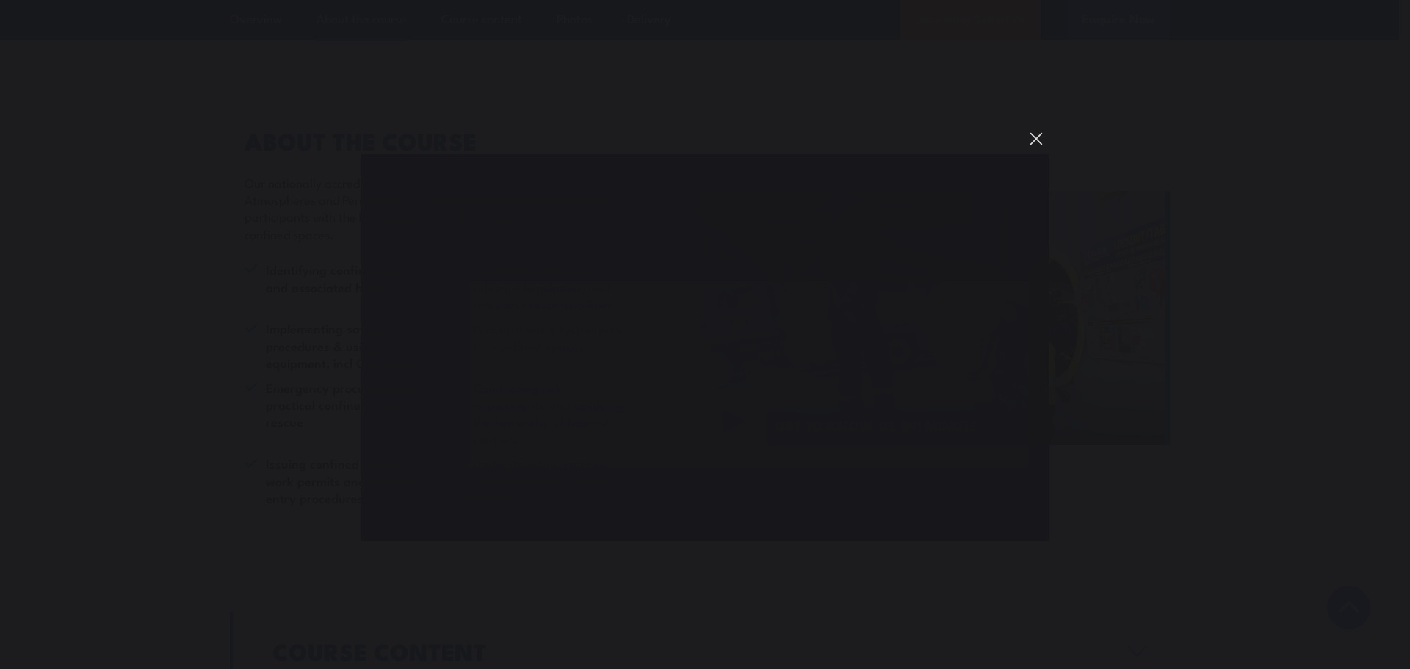
click at [1036, 135] on button "You can close this modal content with the ESC key" at bounding box center [1036, 138] width 25 height 25
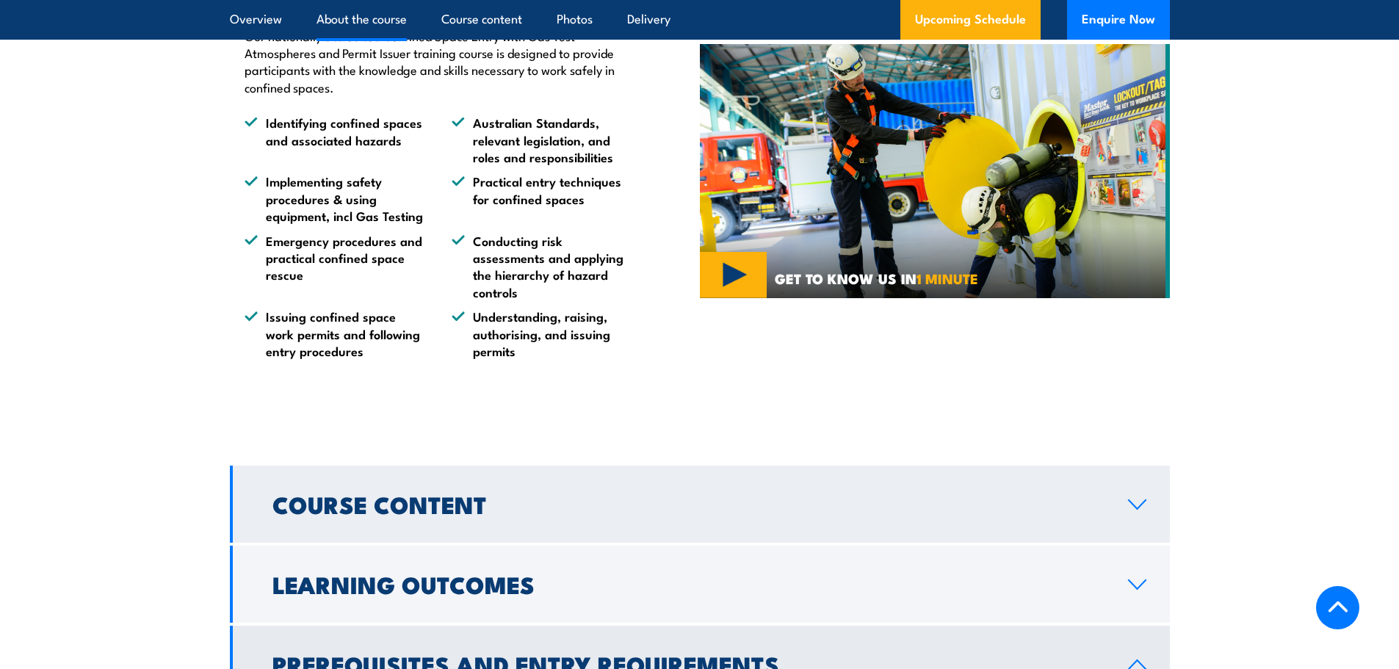
scroll to position [1175, 0]
